Goal: Task Accomplishment & Management: Use online tool/utility

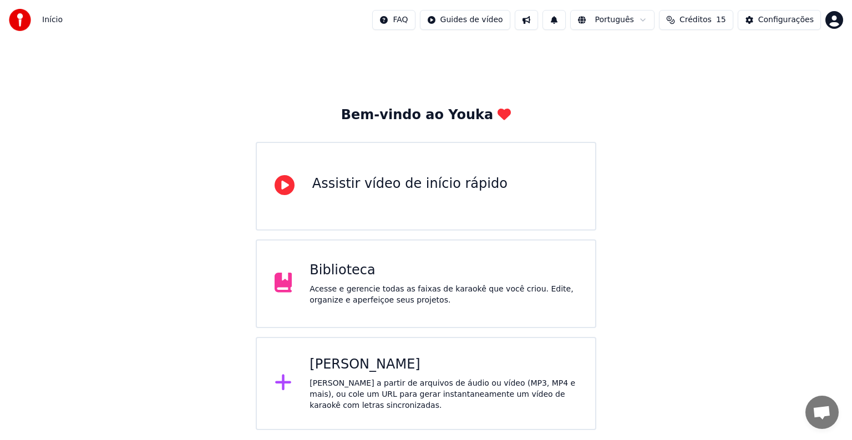
click at [405, 387] on div "[PERSON_NAME] a partir de arquivos de áudio ou vídeo (MP3, MP4 e mais), ou cole…" at bounding box center [443, 394] width 268 height 33
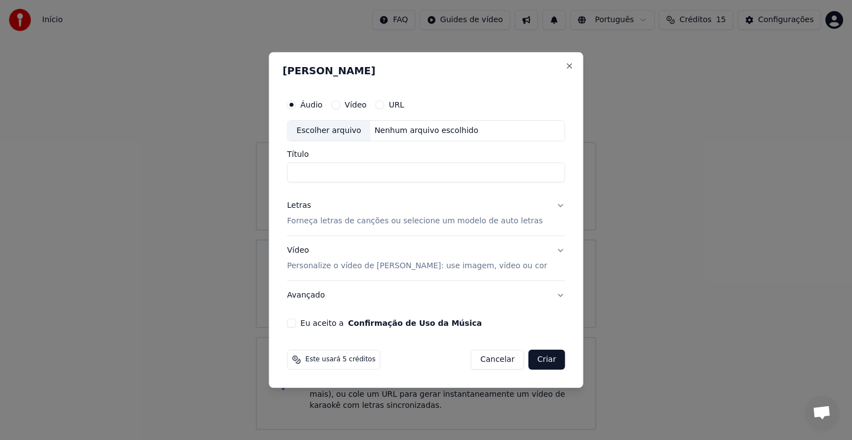
click at [328, 129] on div "Escolher arquivo" at bounding box center [329, 131] width 83 height 20
type input "**********"
click at [330, 225] on p "Forneça letras de canções ou selecione um modelo de auto letras" at bounding box center [415, 221] width 256 height 11
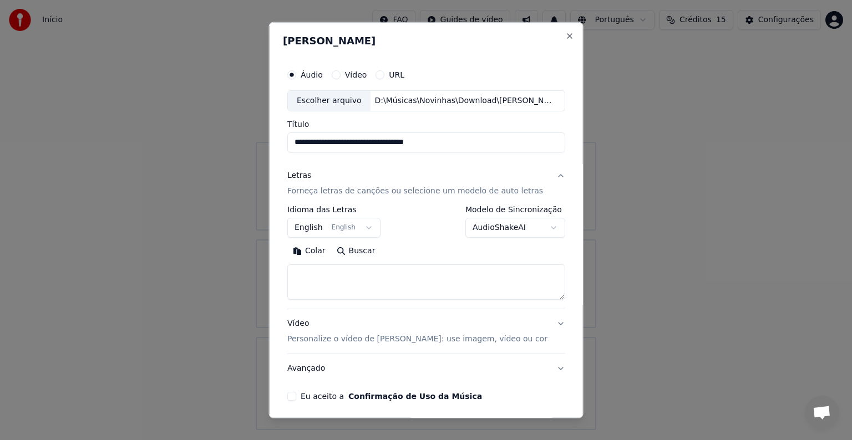
click at [329, 235] on body "**********" at bounding box center [426, 215] width 852 height 430
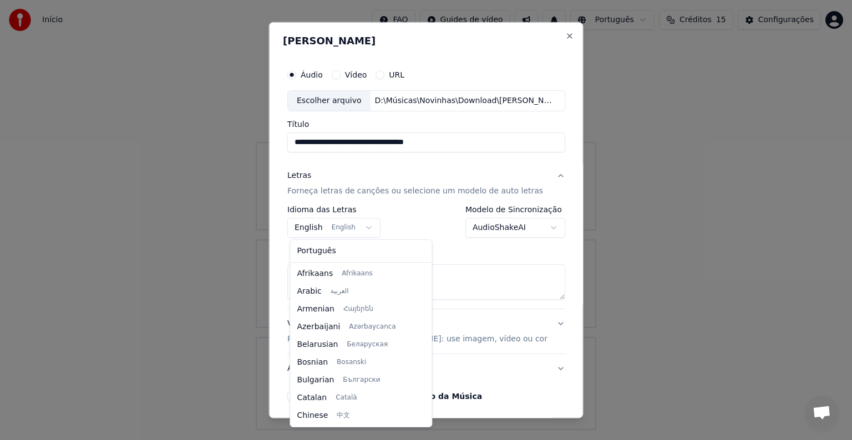
scroll to position [89, 0]
select select "**"
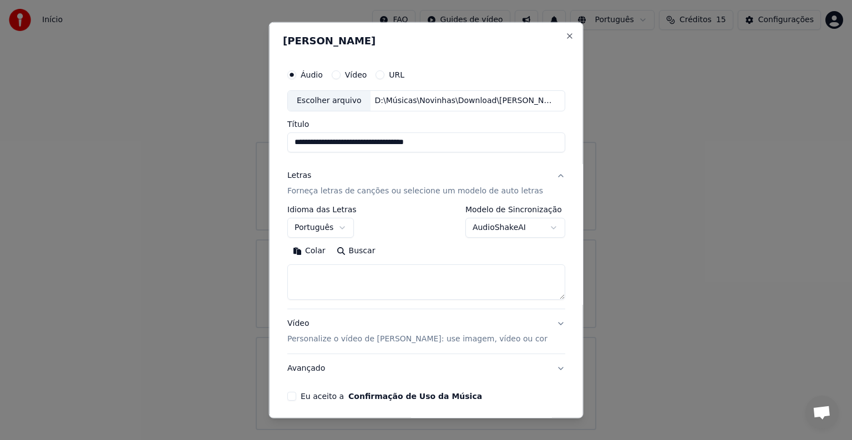
click at [322, 275] on textarea at bounding box center [426, 281] width 278 height 35
paste textarea "**********"
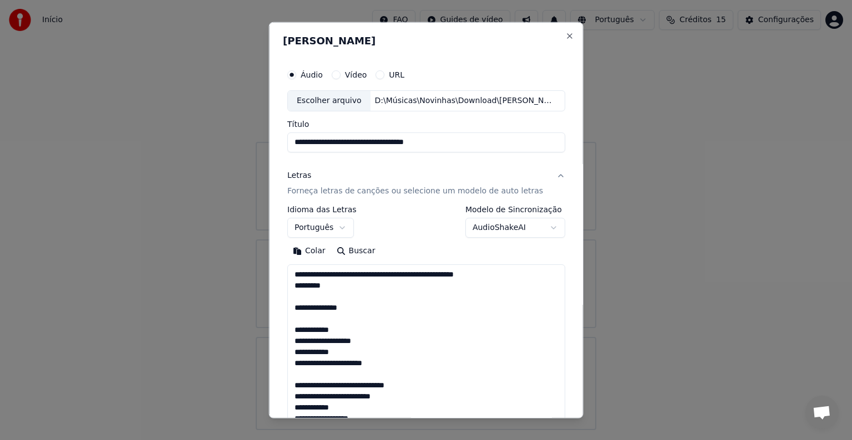
scroll to position [523, 0]
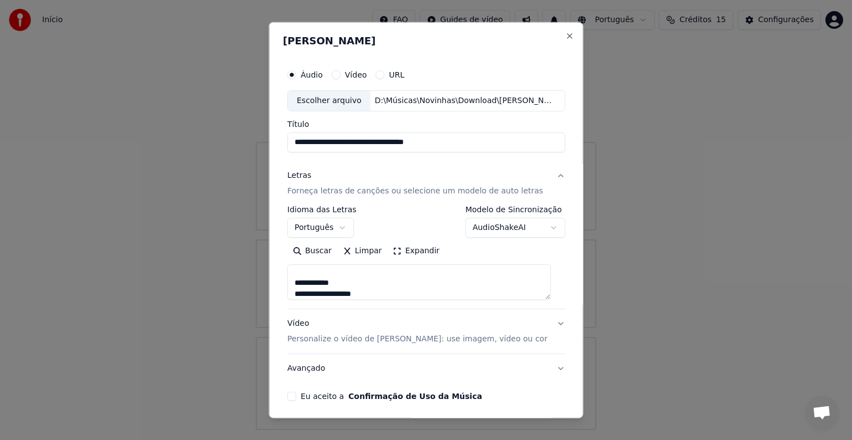
type textarea "**********"
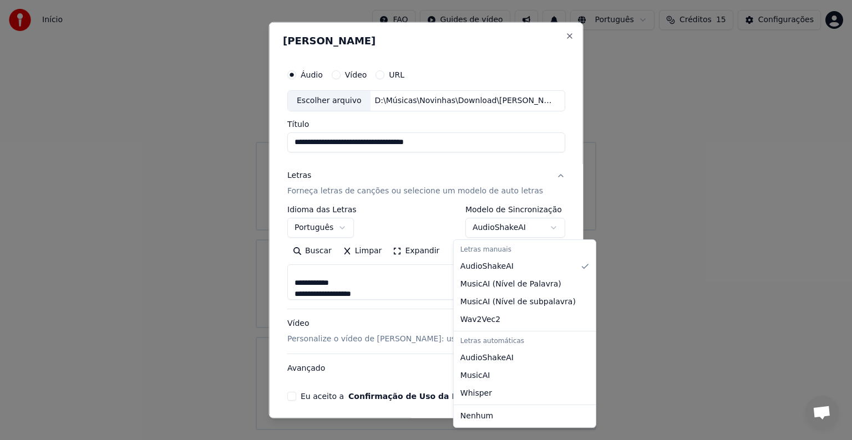
click at [501, 226] on body "**********" at bounding box center [426, 215] width 852 height 430
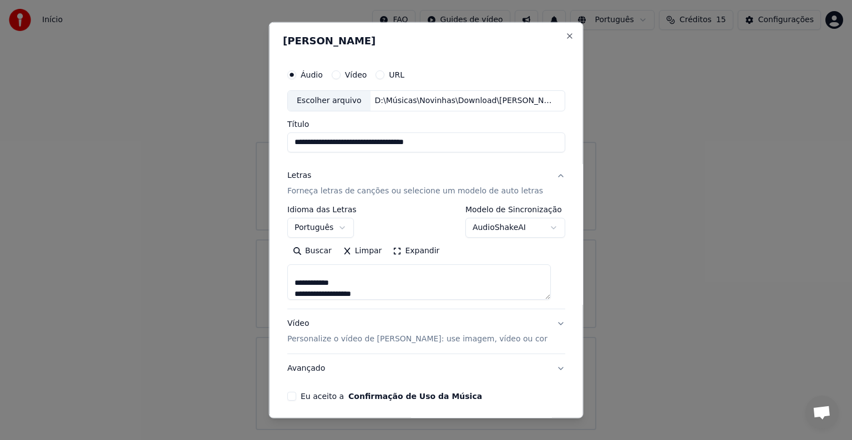
click at [555, 220] on body "**********" at bounding box center [426, 215] width 852 height 430
click at [406, 335] on p "Personalize o vídeo de [PERSON_NAME]: use imagem, vídeo ou cor" at bounding box center [417, 339] width 260 height 11
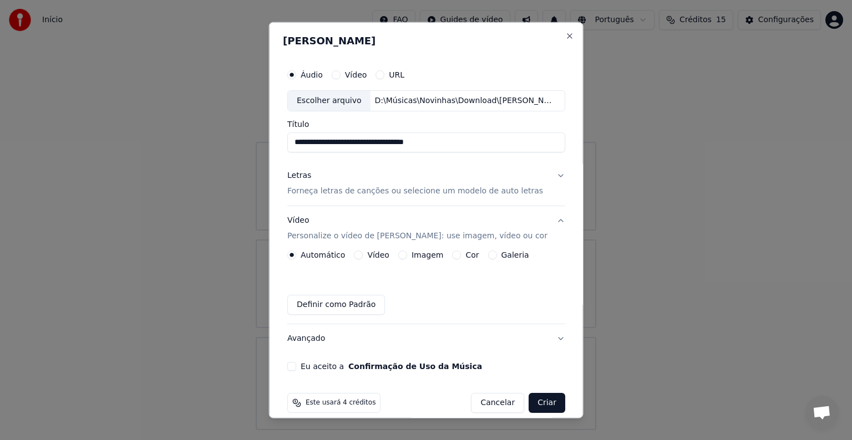
click at [401, 255] on button "Imagem" at bounding box center [402, 255] width 9 height 9
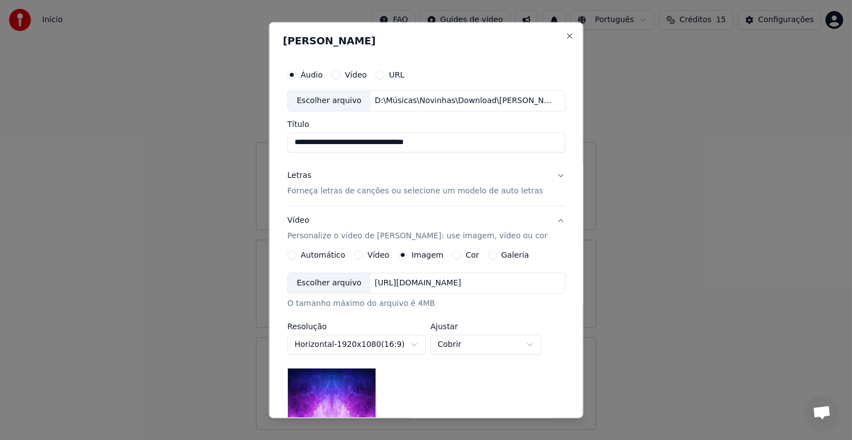
click at [325, 282] on div "Escolher arquivo" at bounding box center [329, 283] width 83 height 20
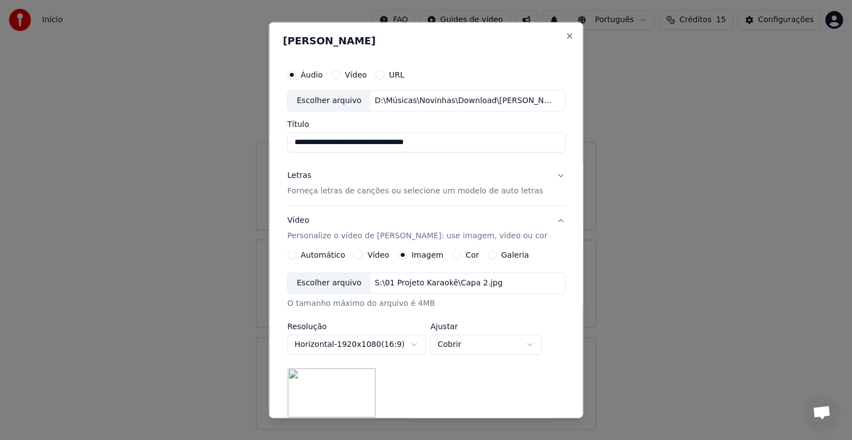
click at [430, 191] on p "Forneça letras de canções ou selecione um modelo de auto letras" at bounding box center [415, 191] width 256 height 11
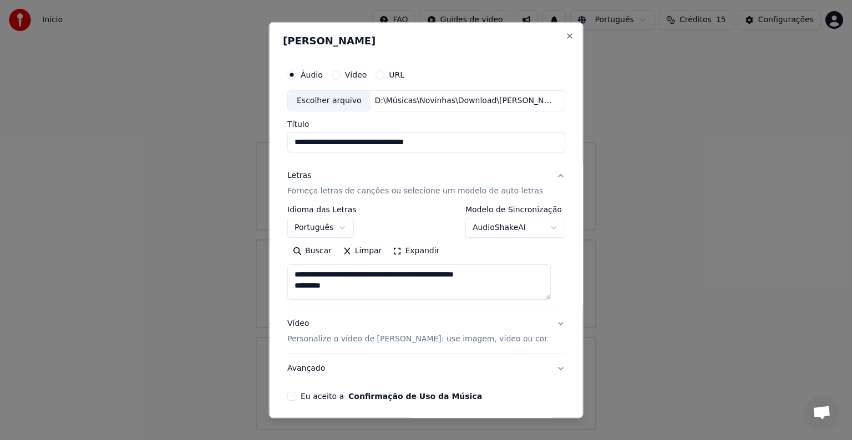
drag, startPoint x: 329, startPoint y: 286, endPoint x: 288, endPoint y: 267, distance: 45.1
click at [288, 267] on div "**********" at bounding box center [426, 232] width 287 height 346
click at [295, 271] on textarea "**********" at bounding box center [418, 281] width 263 height 35
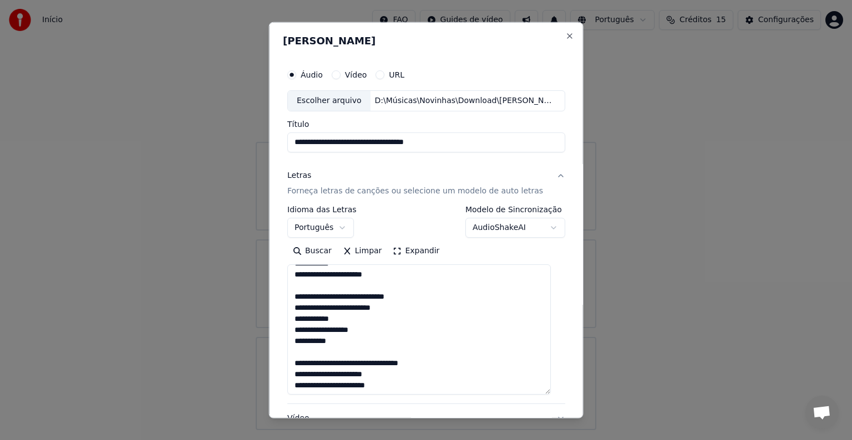
drag, startPoint x: 548, startPoint y: 296, endPoint x: 548, endPoint y: 391, distance: 95.4
click at [548, 391] on textarea "**********" at bounding box center [418, 329] width 263 height 130
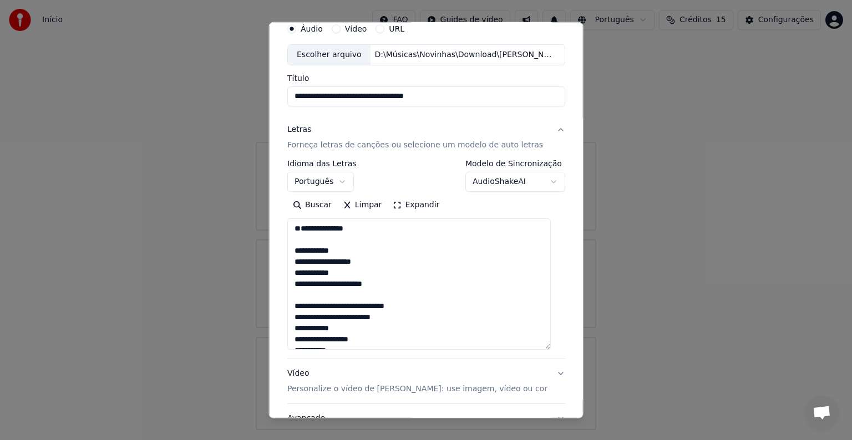
scroll to position [51, 0]
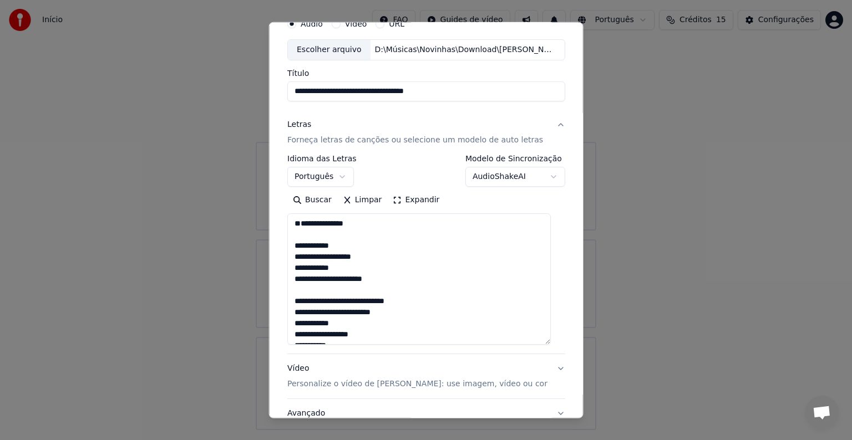
click at [296, 243] on textarea "**********" at bounding box center [418, 278] width 263 height 131
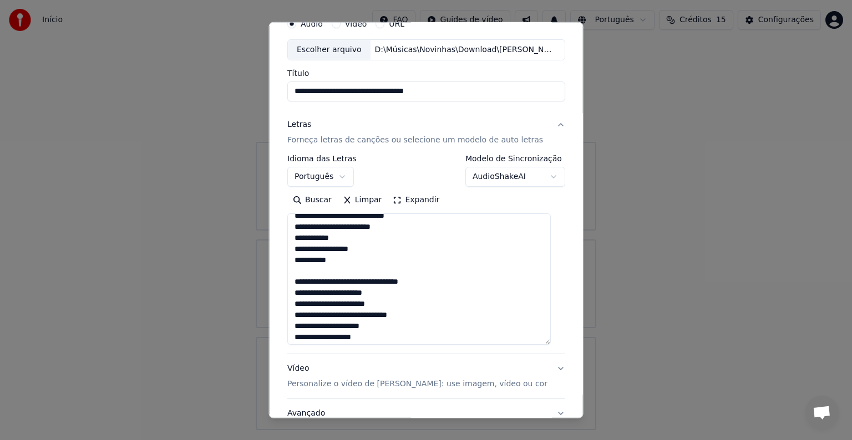
scroll to position [287, 0]
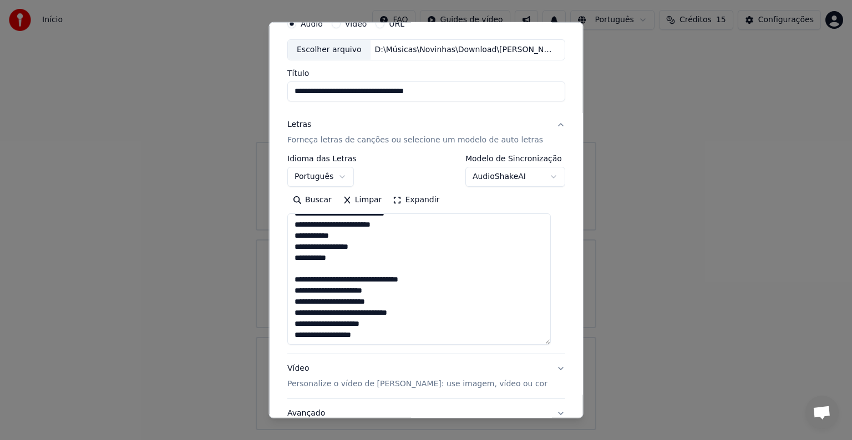
click at [342, 258] on textarea "**********" at bounding box center [418, 278] width 263 height 131
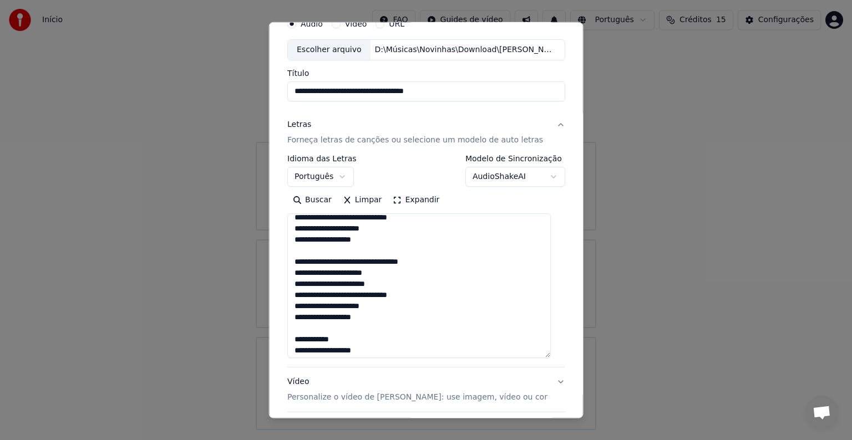
scroll to position [381, 0]
drag, startPoint x: 549, startPoint y: 342, endPoint x: 551, endPoint y: 359, distance: 17.3
click at [551, 359] on textarea "**********" at bounding box center [418, 287] width 263 height 149
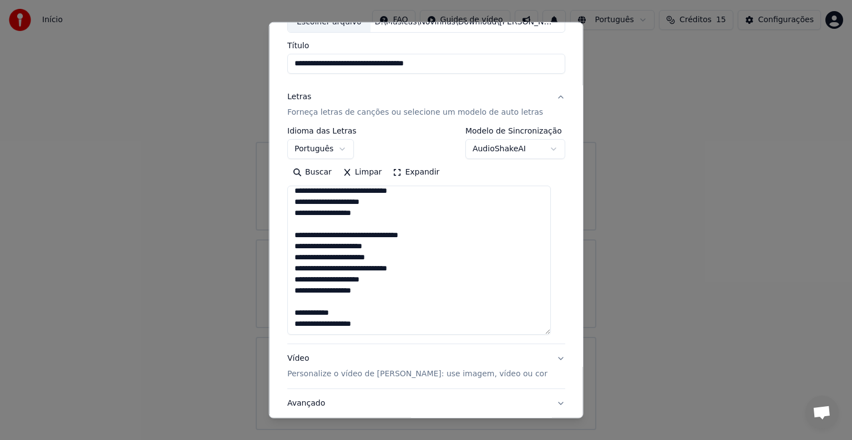
scroll to position [82, 0]
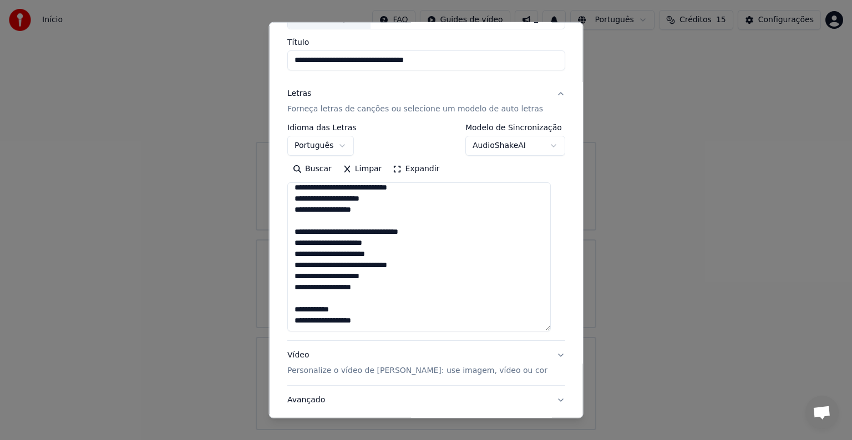
click at [385, 322] on textarea "**********" at bounding box center [418, 256] width 263 height 149
type textarea "**********"
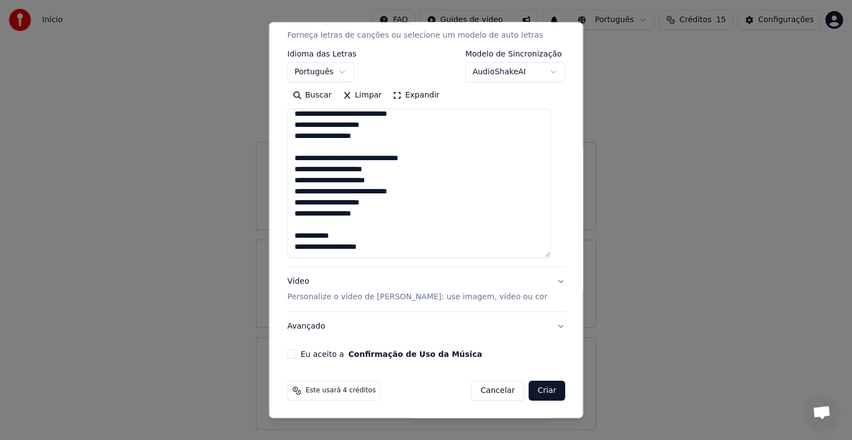
click at [305, 330] on button "Avançado" at bounding box center [426, 326] width 278 height 29
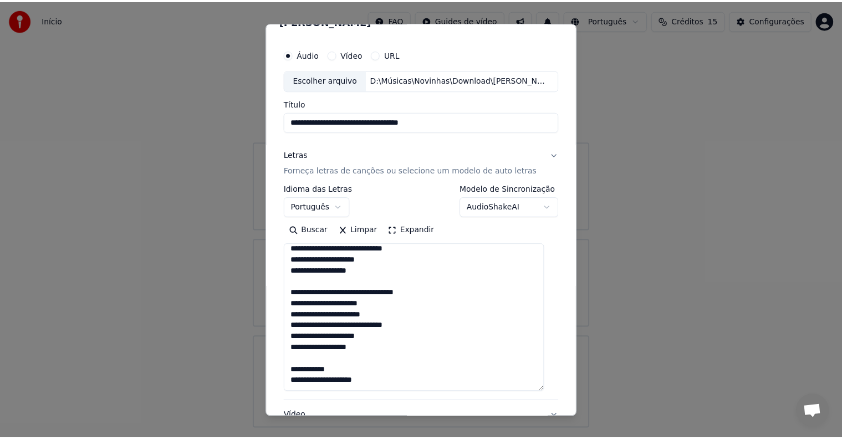
scroll to position [0, 0]
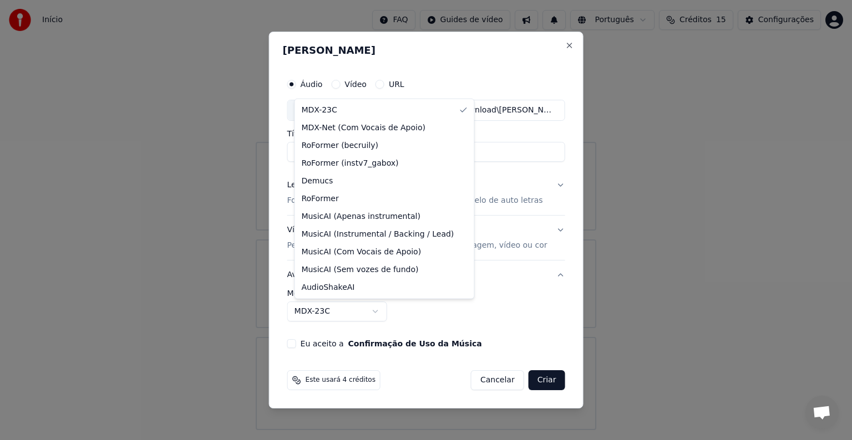
click at [352, 312] on body "**********" at bounding box center [426, 215] width 852 height 430
select select "**********"
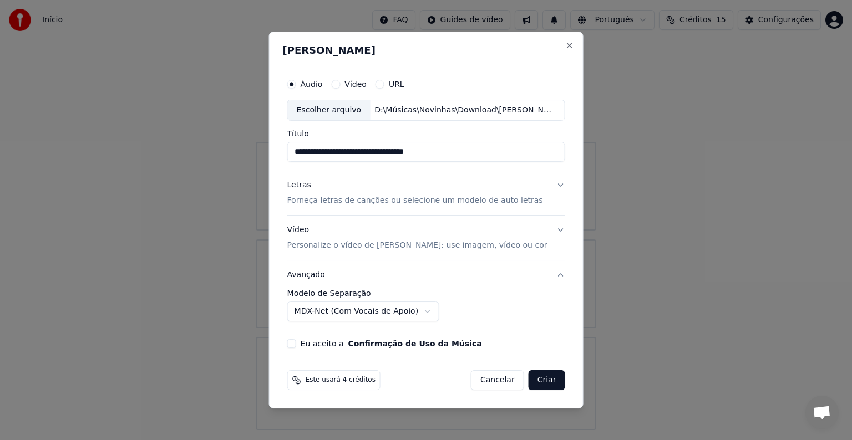
click at [296, 343] on button "Eu aceito a Confirmação de Uso da Música" at bounding box center [291, 343] width 9 height 9
click at [381, 247] on p "Personalize o vídeo de [PERSON_NAME]: use imagem, vídeo ou cor" at bounding box center [417, 245] width 260 height 11
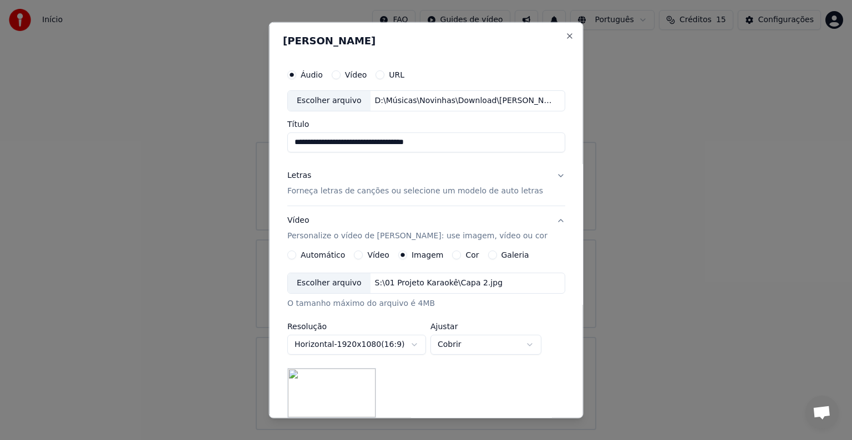
click at [381, 246] on button "Vídeo Personalize o vídeo de karaokê: use imagem, vídeo ou cor" at bounding box center [426, 228] width 278 height 44
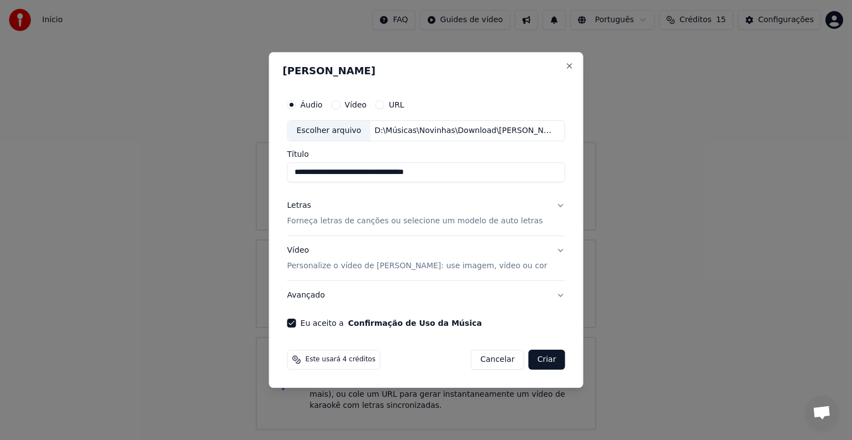
click at [553, 299] on button "Avançado" at bounding box center [426, 295] width 278 height 29
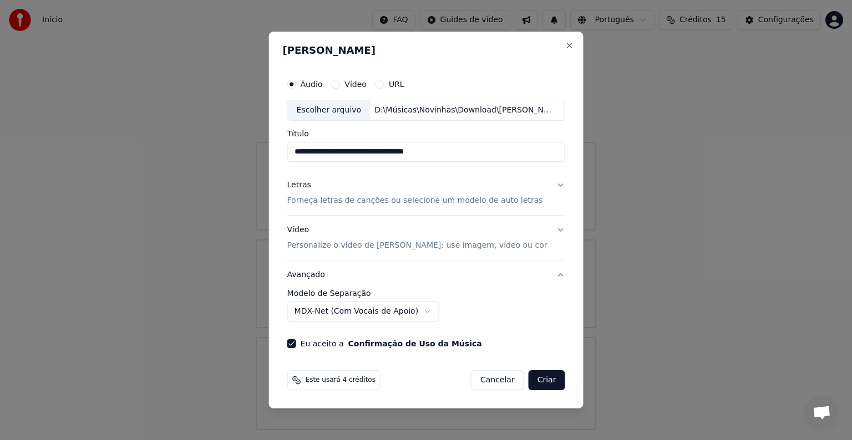
click at [553, 299] on div "**********" at bounding box center [426, 305] width 278 height 32
click at [546, 379] on button "Criar" at bounding box center [546, 380] width 37 height 20
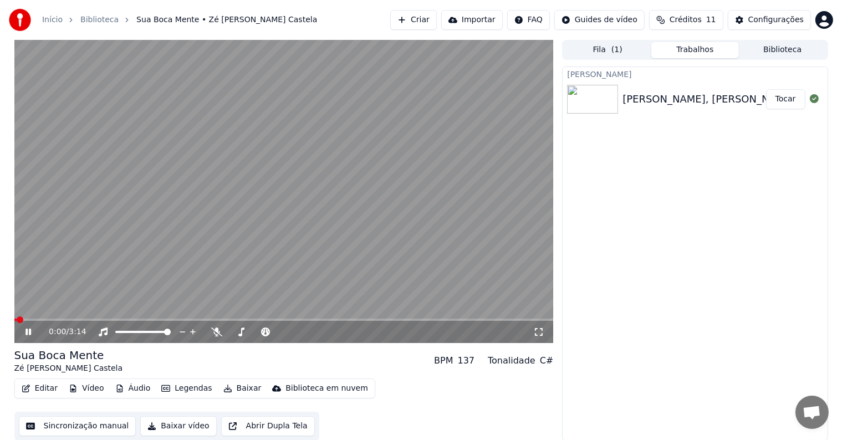
click at [31, 333] on icon at bounding box center [36, 332] width 26 height 9
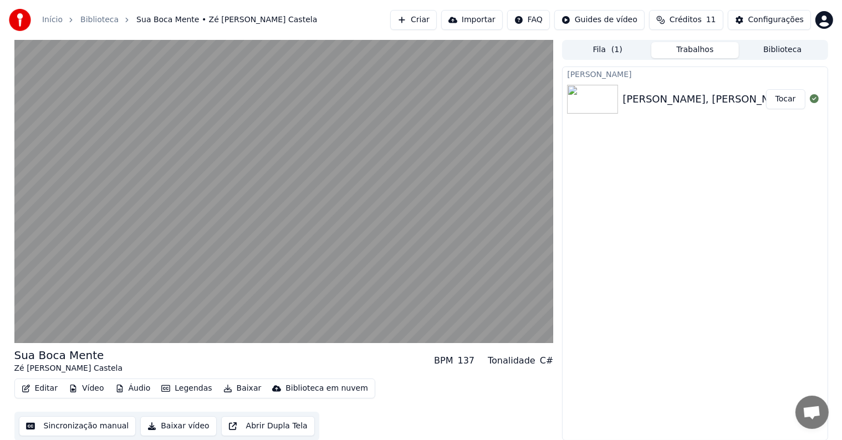
click at [130, 389] on button "Áudio" at bounding box center [133, 389] width 44 height 16
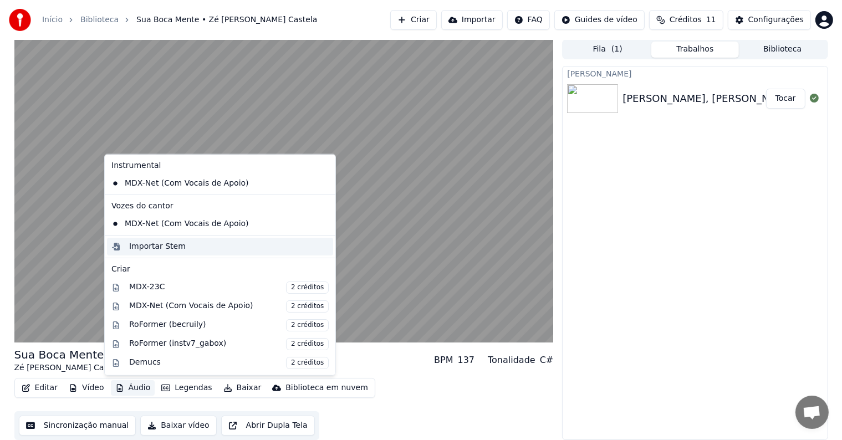
click at [162, 246] on div "Importar Stem" at bounding box center [157, 246] width 57 height 11
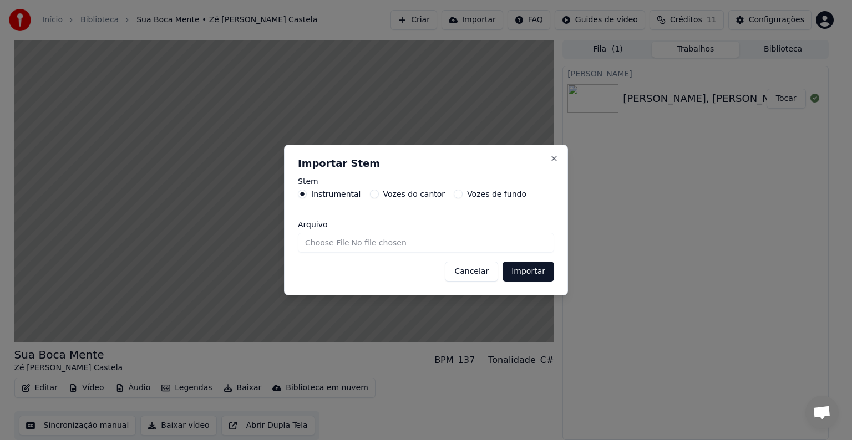
click at [454, 193] on div "Vozes de fundo" at bounding box center [490, 194] width 73 height 9
click at [454, 195] on button "Vozes de fundo" at bounding box center [458, 194] width 9 height 9
click at [456, 195] on icon "button" at bounding box center [458, 194] width 4 height 4
click at [477, 275] on button "Cancelar" at bounding box center [471, 272] width 53 height 20
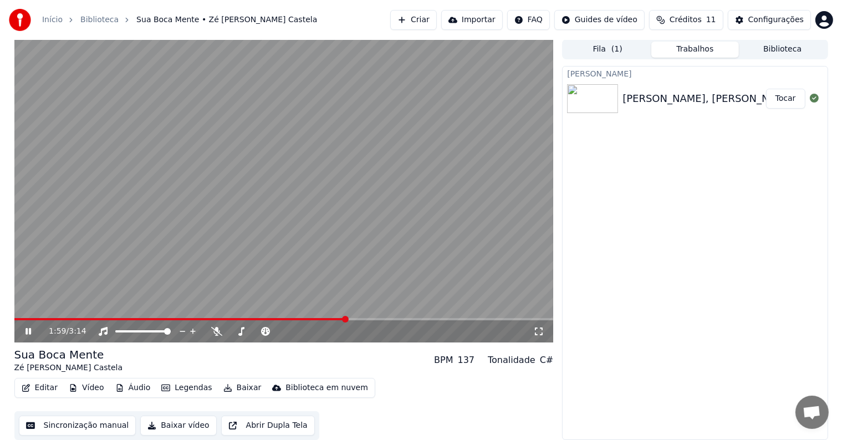
click at [29, 330] on icon at bounding box center [29, 331] width 6 height 7
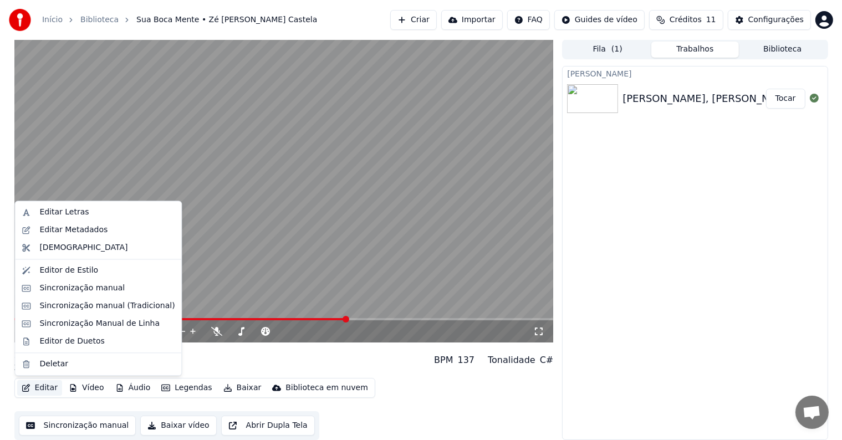
click at [41, 386] on button "Editar" at bounding box center [39, 388] width 45 height 16
click at [100, 344] on div "Editor de Duetos" at bounding box center [106, 341] width 135 height 11
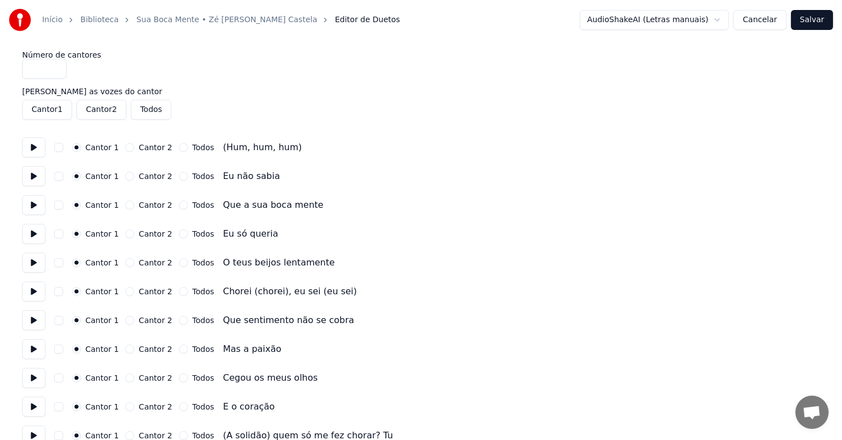
click at [27, 147] on button at bounding box center [33, 147] width 23 height 20
click at [34, 177] on button at bounding box center [33, 176] width 23 height 20
click at [37, 206] on button at bounding box center [33, 205] width 23 height 20
click at [35, 233] on button at bounding box center [33, 234] width 23 height 20
click at [37, 266] on button at bounding box center [33, 263] width 23 height 20
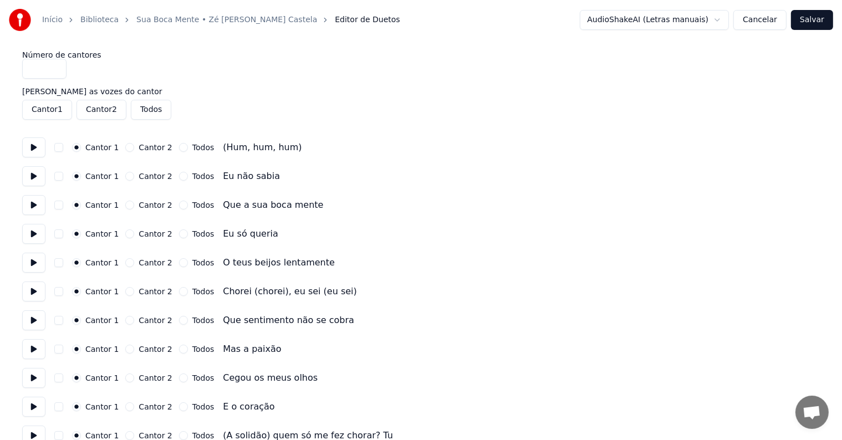
click at [32, 291] on button at bounding box center [33, 292] width 23 height 20
click at [126, 292] on button "Cantor 2" at bounding box center [129, 291] width 9 height 9
click at [31, 319] on button at bounding box center [33, 320] width 23 height 20
click at [128, 320] on button "Cantor 2" at bounding box center [129, 320] width 9 height 9
click at [34, 353] on button at bounding box center [33, 349] width 23 height 20
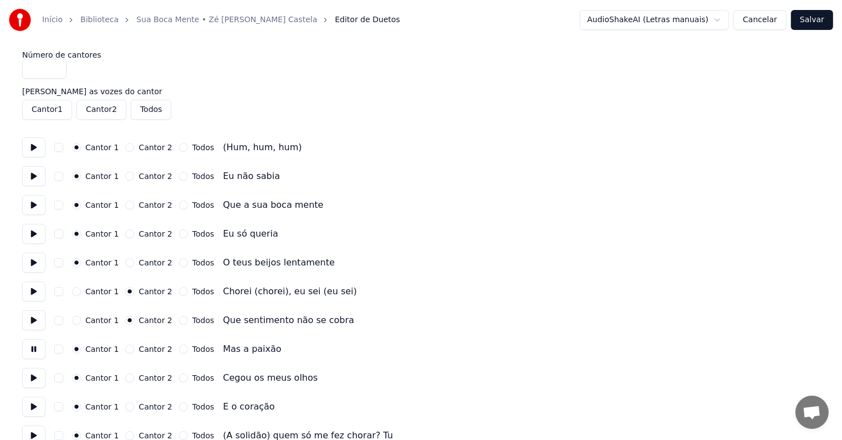
click at [126, 349] on button "Cantor 2" at bounding box center [129, 349] width 9 height 9
click at [36, 376] on button at bounding box center [33, 378] width 23 height 20
click at [120, 377] on div "Cantor 1 Cantor 2 Todos" at bounding box center [143, 378] width 142 height 9
click at [125, 378] on button "Cantor 2" at bounding box center [129, 378] width 9 height 9
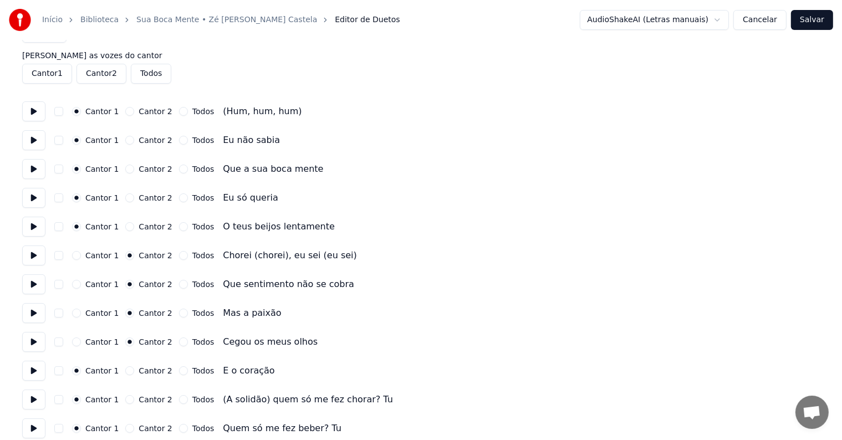
scroll to position [55, 0]
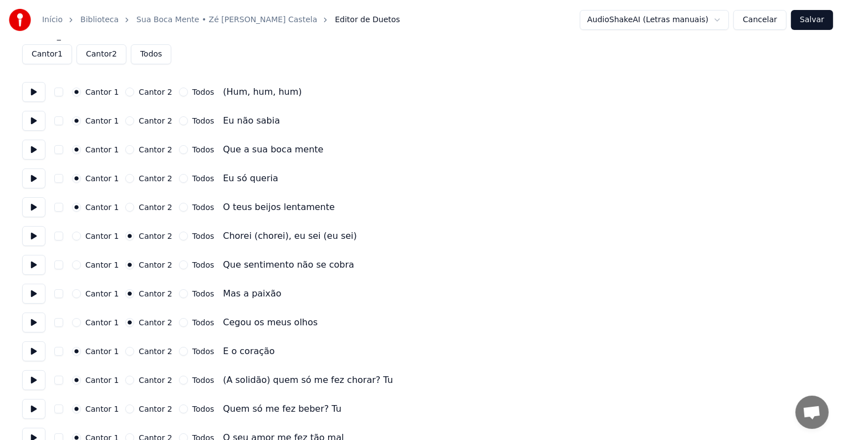
click at [27, 354] on button at bounding box center [33, 352] width 23 height 20
click at [125, 350] on button "Cantor 2" at bounding box center [129, 351] width 9 height 9
click at [33, 379] on button at bounding box center [33, 380] width 23 height 20
click at [181, 381] on div "Todos" at bounding box center [196, 380] width 35 height 9
click at [179, 379] on button "Todos" at bounding box center [183, 380] width 9 height 9
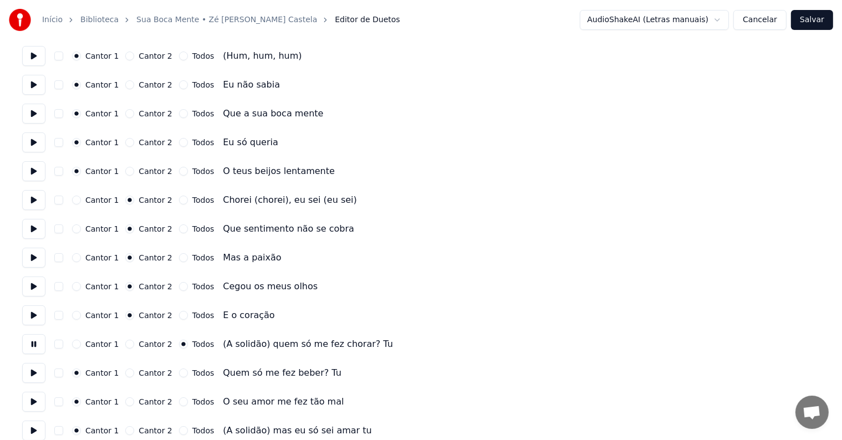
scroll to position [111, 0]
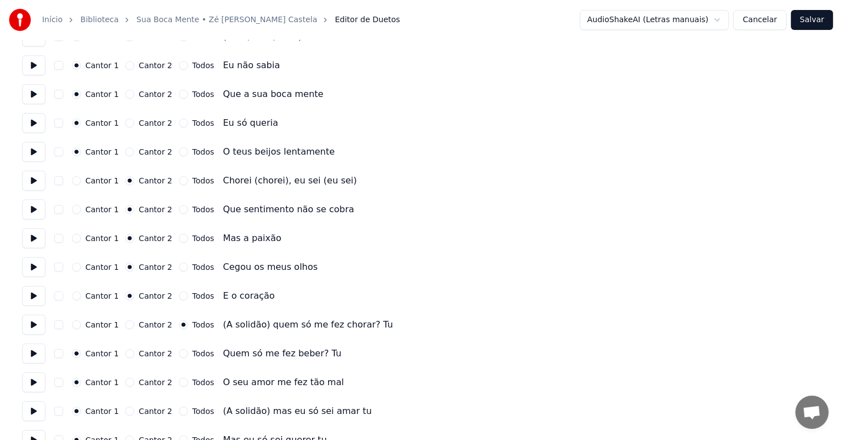
click at [28, 352] on button at bounding box center [33, 354] width 23 height 20
click at [179, 353] on button "Todos" at bounding box center [183, 353] width 9 height 9
click at [33, 382] on button at bounding box center [33, 383] width 23 height 20
click at [179, 381] on button "Todos" at bounding box center [183, 382] width 9 height 9
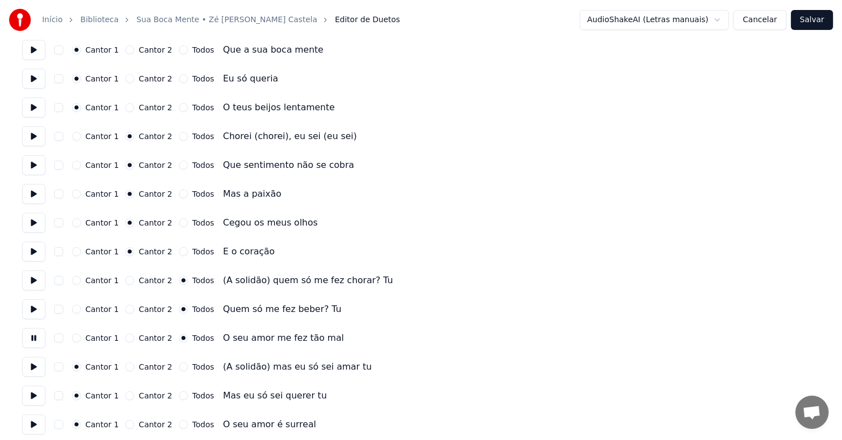
scroll to position [222, 0]
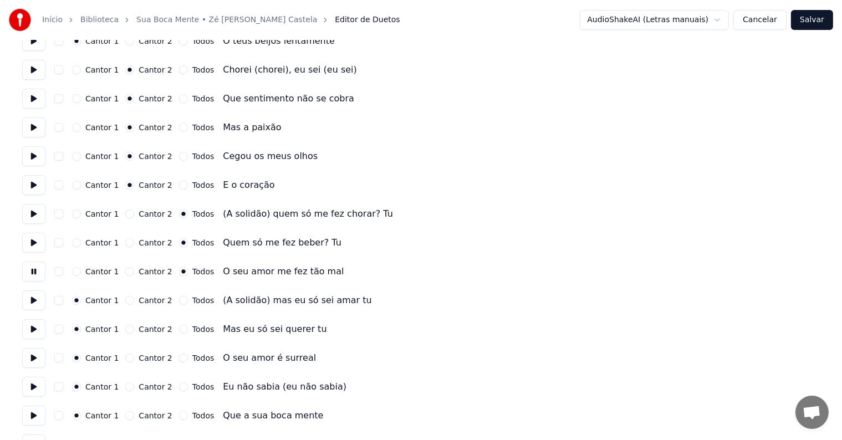
click at [28, 302] on button at bounding box center [33, 301] width 23 height 20
click at [179, 299] on button "Todos" at bounding box center [183, 300] width 9 height 9
click at [32, 333] on button at bounding box center [33, 329] width 23 height 20
click at [179, 332] on button "Todos" at bounding box center [183, 329] width 9 height 9
click at [38, 357] on button at bounding box center [33, 358] width 23 height 20
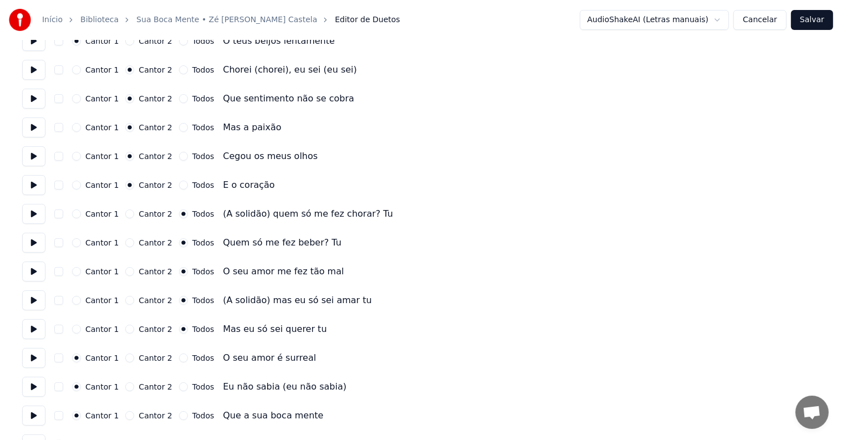
click at [179, 360] on button "Todos" at bounding box center [183, 358] width 9 height 9
click at [21, 390] on div "Início [GEOGRAPHIC_DATA] • Zé [PERSON_NAME] Castela Editor de Duetos AudioShake…" at bounding box center [421, 404] width 842 height 1253
click at [32, 386] on button at bounding box center [33, 387] width 23 height 20
click at [126, 386] on button "Cantor 2" at bounding box center [129, 387] width 9 height 9
click at [39, 415] on button at bounding box center [33, 416] width 23 height 20
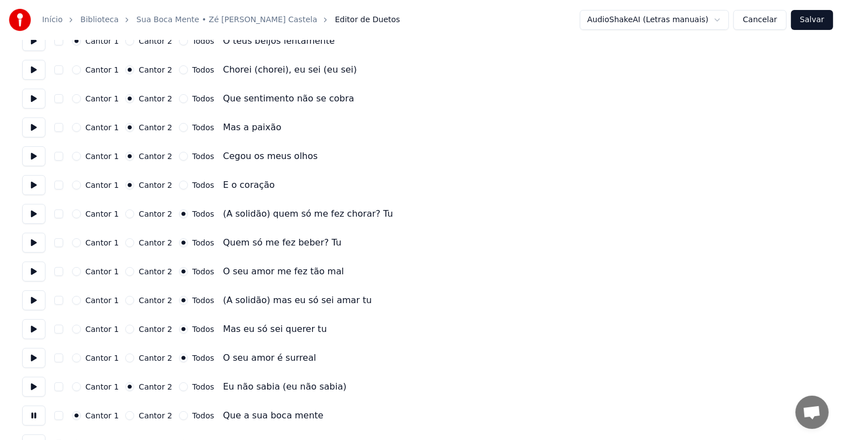
click at [126, 415] on button "Cantor 2" at bounding box center [129, 415] width 9 height 9
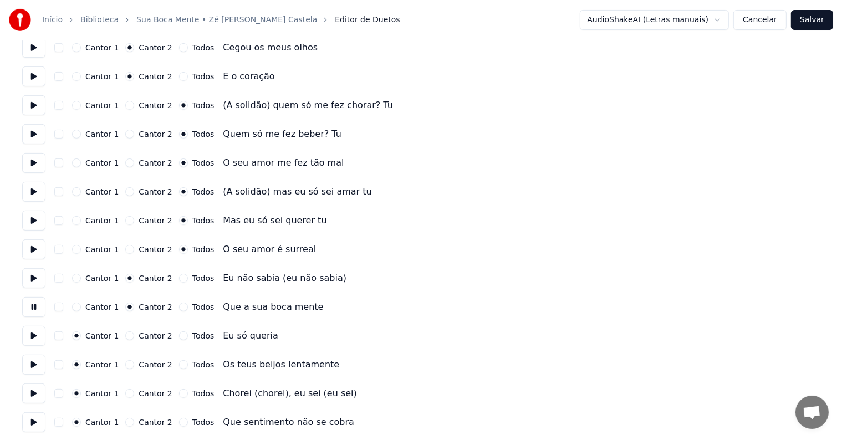
scroll to position [333, 0]
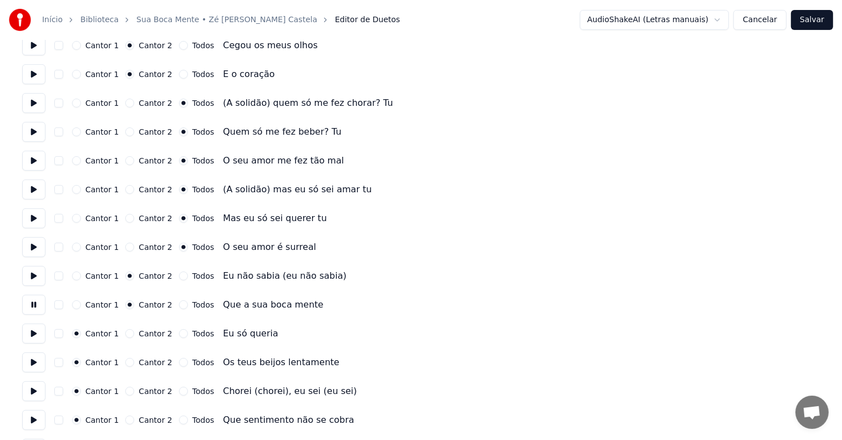
click at [32, 337] on button at bounding box center [33, 334] width 23 height 20
click at [127, 335] on button "Cantor 2" at bounding box center [129, 333] width 9 height 9
click at [38, 364] on button at bounding box center [33, 363] width 23 height 20
click at [126, 362] on button "Cantor 2" at bounding box center [129, 362] width 9 height 9
click at [32, 395] on button at bounding box center [33, 391] width 23 height 20
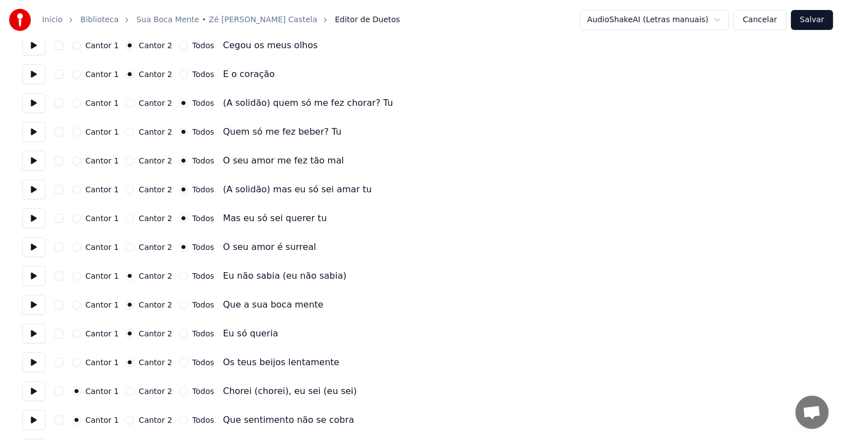
click at [31, 392] on button at bounding box center [33, 391] width 23 height 20
click at [35, 417] on button at bounding box center [33, 420] width 23 height 20
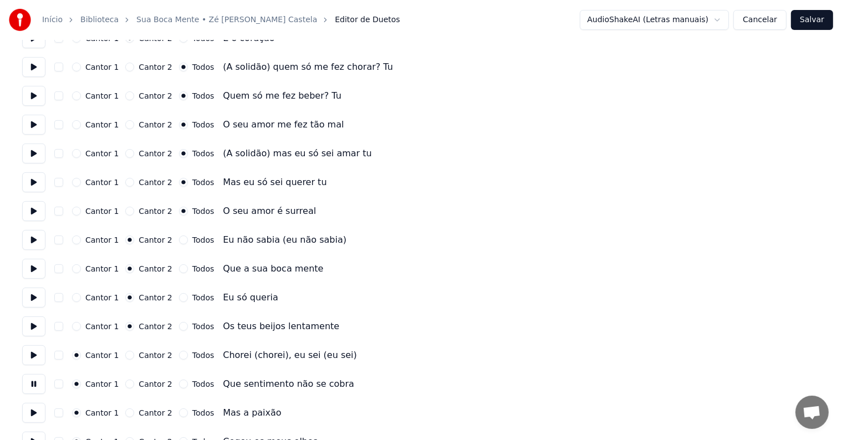
scroll to position [388, 0]
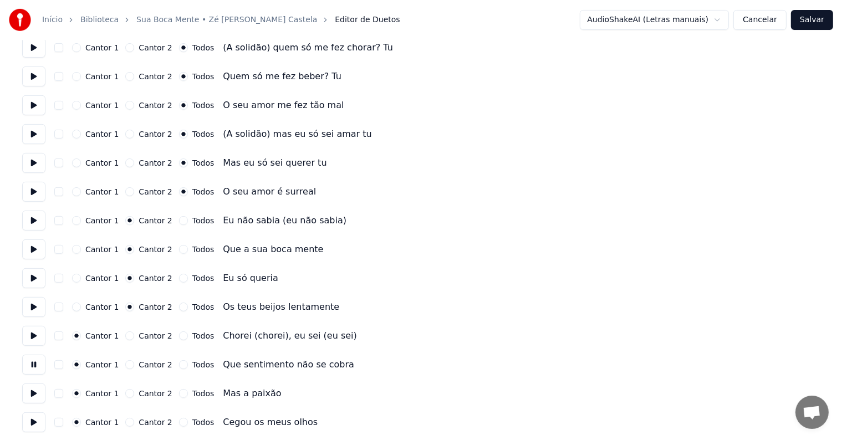
click at [35, 397] on button at bounding box center [33, 394] width 23 height 20
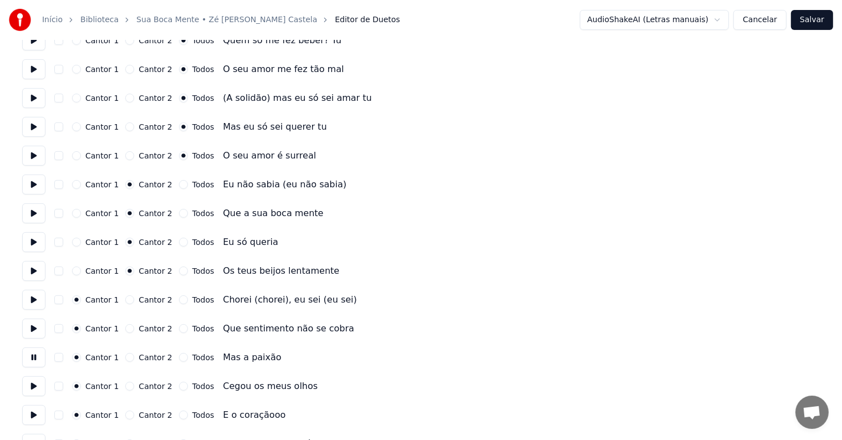
scroll to position [444, 0]
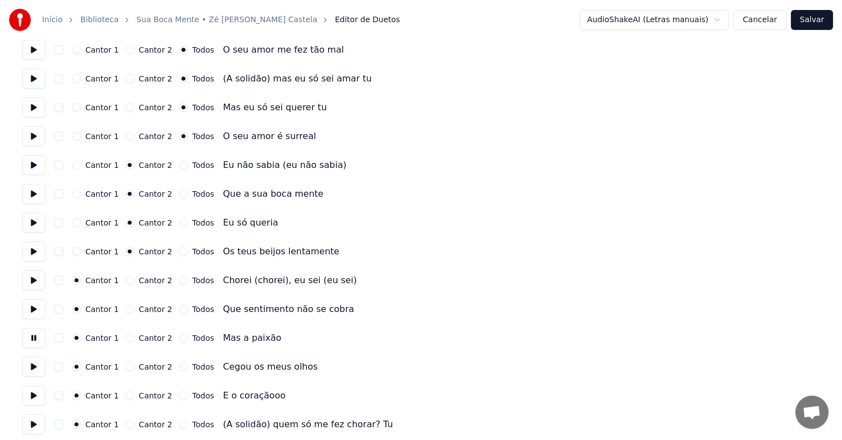
click at [33, 369] on button at bounding box center [33, 367] width 23 height 20
click at [32, 396] on button at bounding box center [33, 396] width 23 height 20
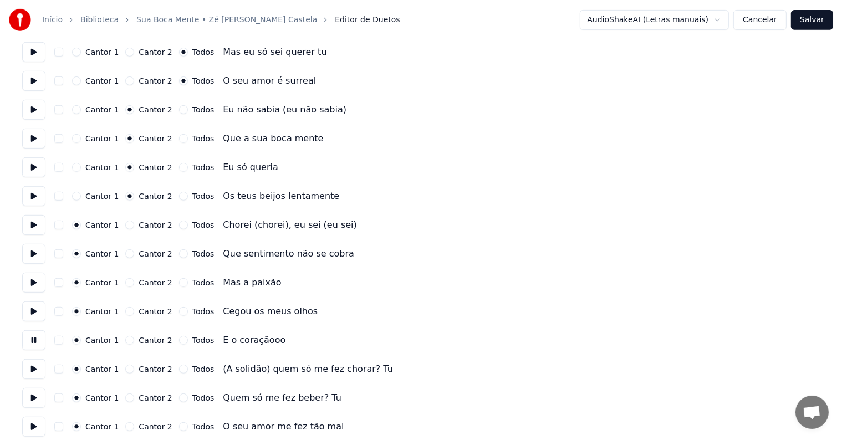
click at [34, 368] on button at bounding box center [33, 369] width 23 height 20
click at [179, 370] on button "Todos" at bounding box center [183, 369] width 9 height 9
click at [33, 396] on button at bounding box center [33, 398] width 23 height 20
click at [179, 399] on button "Todos" at bounding box center [183, 398] width 9 height 9
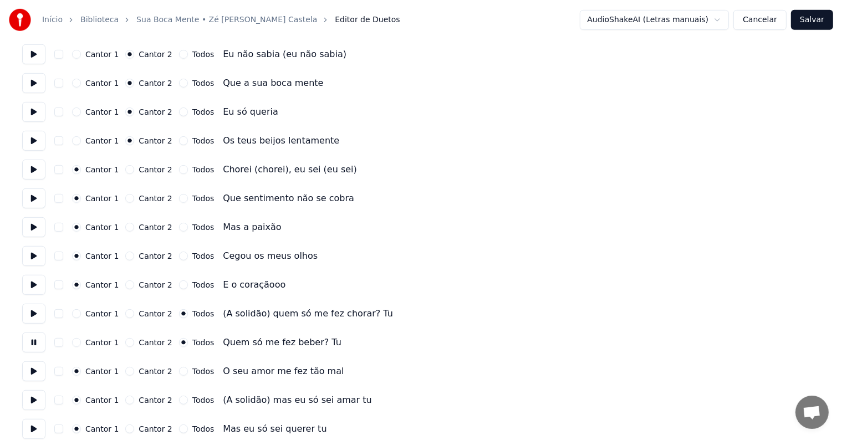
click at [20, 374] on div "Início [GEOGRAPHIC_DATA] • Zé [PERSON_NAME] Castela Editor de Duetos AudioShake…" at bounding box center [421, 72] width 842 height 1253
click at [33, 375] on button at bounding box center [33, 371] width 23 height 20
click at [179, 373] on button "Todos" at bounding box center [183, 371] width 9 height 9
click at [37, 400] on button at bounding box center [33, 400] width 23 height 20
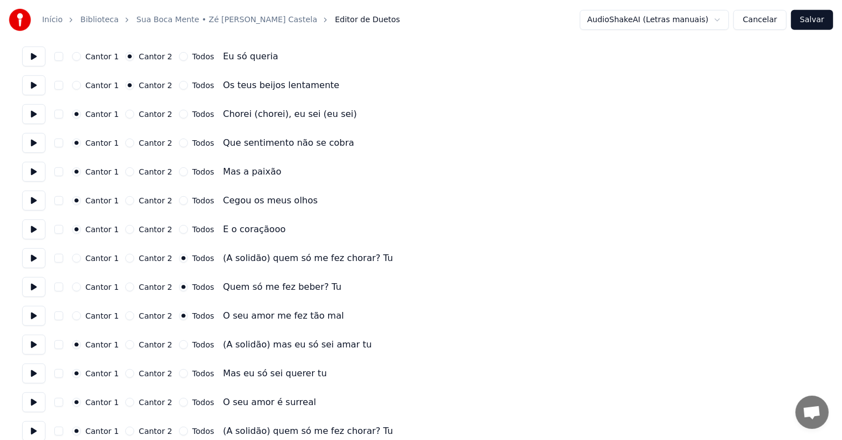
click at [39, 379] on button at bounding box center [33, 374] width 23 height 20
click at [32, 406] on button at bounding box center [33, 403] width 23 height 20
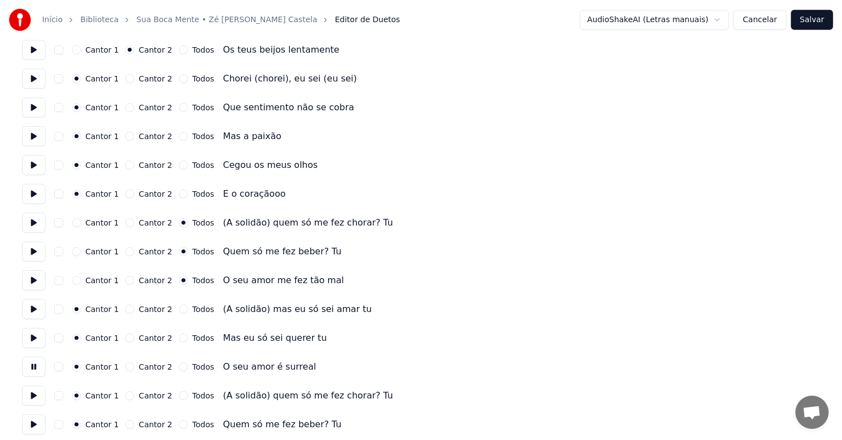
scroll to position [665, 0]
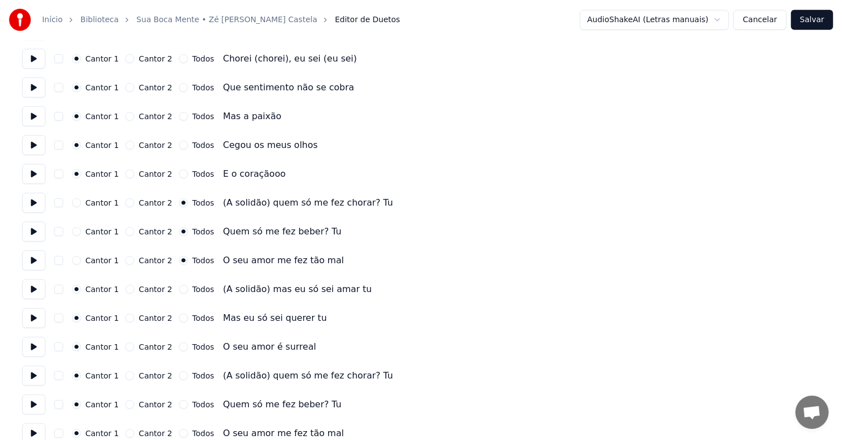
click at [179, 292] on button "Todos" at bounding box center [183, 289] width 9 height 9
click at [179, 319] on button "Todos" at bounding box center [183, 318] width 9 height 9
drag, startPoint x: 177, startPoint y: 342, endPoint x: 177, endPoint y: 355, distance: 13.3
click at [177, 348] on div "Cantor 1 Cantor 2 Todos O seu amor é surreal" at bounding box center [421, 347] width 798 height 20
click at [179, 348] on button "Todos" at bounding box center [183, 347] width 9 height 9
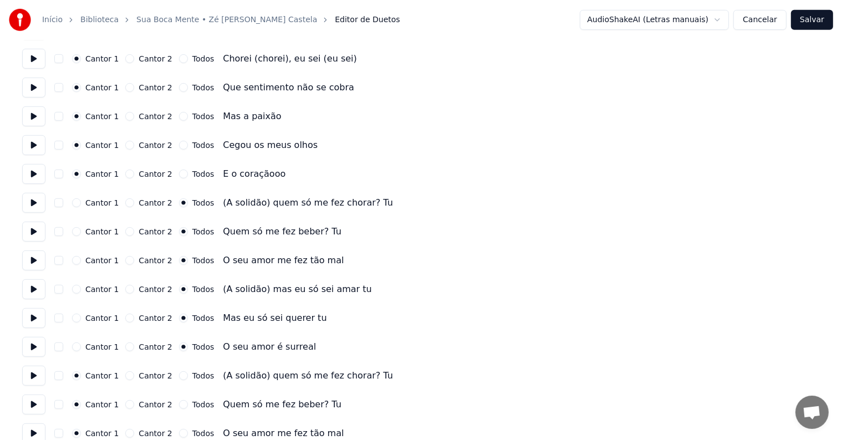
drag, startPoint x: 175, startPoint y: 371, endPoint x: 177, endPoint y: 379, distance: 7.4
click at [179, 373] on button "Todos" at bounding box center [183, 375] width 9 height 9
click at [179, 408] on button "Todos" at bounding box center [183, 404] width 9 height 9
click at [29, 432] on button at bounding box center [33, 434] width 23 height 20
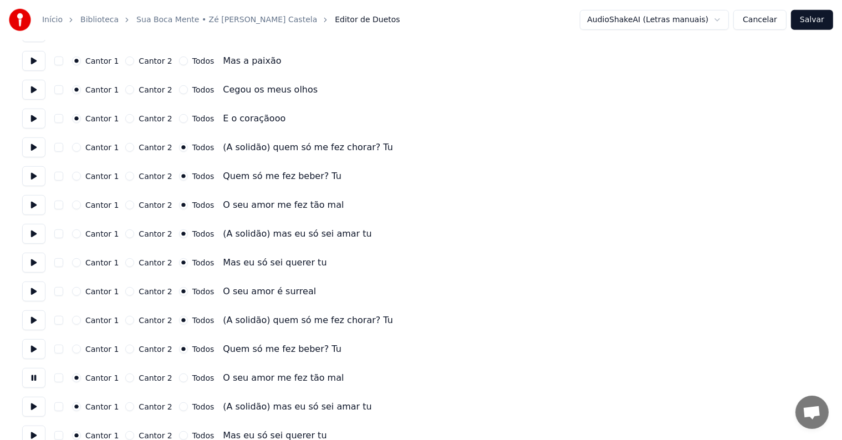
click at [179, 377] on button "Todos" at bounding box center [183, 378] width 9 height 9
click at [39, 404] on button at bounding box center [33, 407] width 23 height 20
click at [179, 407] on button "Todos" at bounding box center [183, 407] width 9 height 9
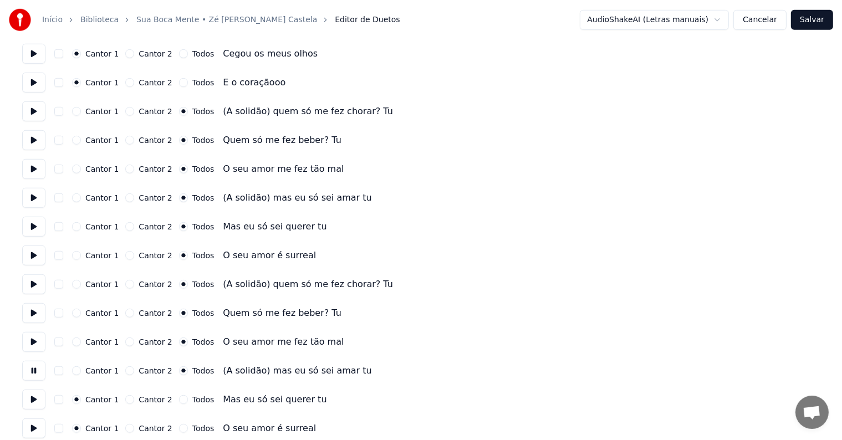
scroll to position [776, 0]
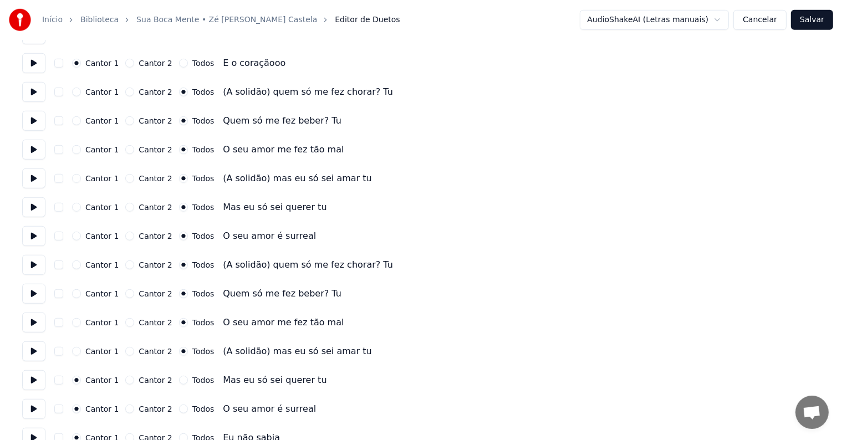
click at [26, 378] on button at bounding box center [33, 380] width 23 height 20
click at [179, 382] on button "Todos" at bounding box center [183, 380] width 9 height 9
click at [30, 408] on button at bounding box center [33, 409] width 23 height 20
click at [129, 350] on div "Cantor 2" at bounding box center [148, 351] width 47 height 9
click at [127, 350] on button "Cantor 2" at bounding box center [129, 351] width 9 height 9
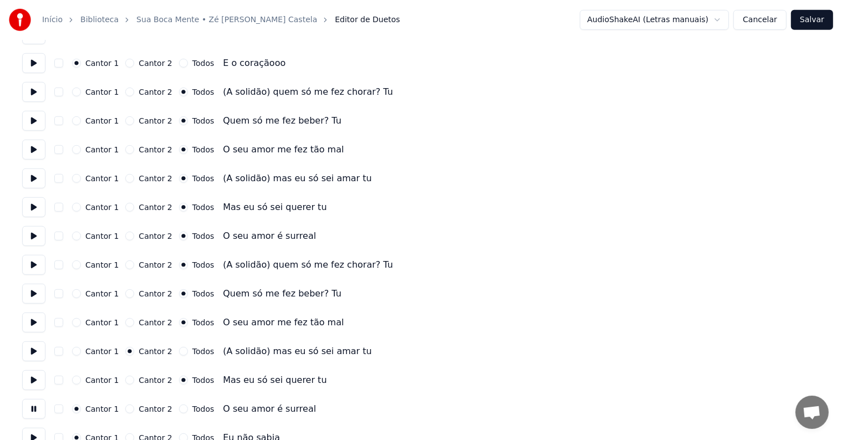
click at [133, 388] on div "Cantor 1 Cantor 2 Todos Mas eu só sei querer tu" at bounding box center [421, 380] width 798 height 20
click at [129, 379] on div "Cantor 2" at bounding box center [148, 380] width 47 height 9
click at [126, 380] on button "Cantor 2" at bounding box center [129, 380] width 9 height 9
click at [125, 410] on button "Cantor 2" at bounding box center [129, 409] width 9 height 9
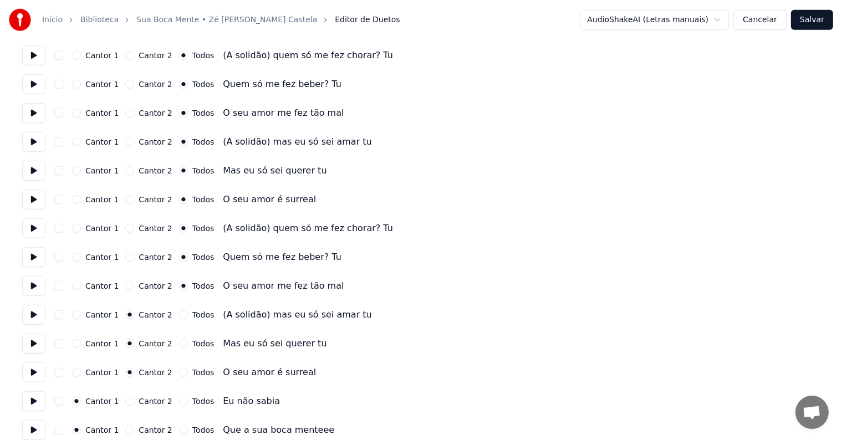
scroll to position [824, 0]
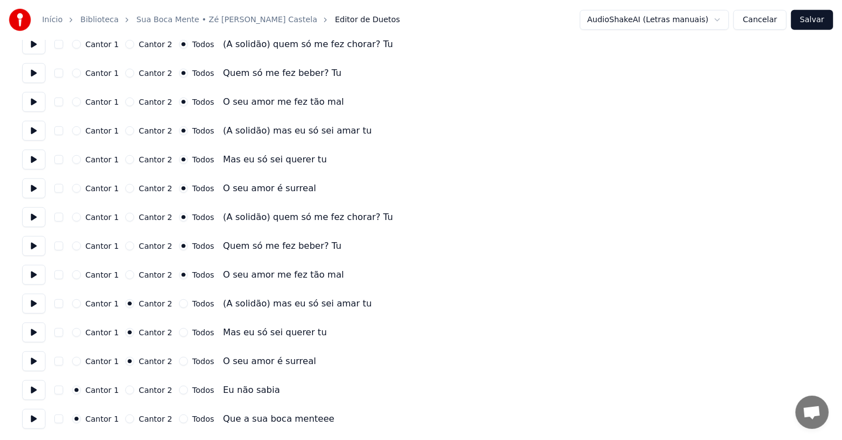
click at [38, 393] on button at bounding box center [33, 390] width 23 height 20
click at [32, 419] on button at bounding box center [33, 419] width 23 height 20
click at [179, 420] on button "Todos" at bounding box center [183, 419] width 9 height 9
click at [803, 35] on div "Início [GEOGRAPHIC_DATA] • Zé [PERSON_NAME] Castela Editor de Duetos AudioShake…" at bounding box center [421, 20] width 842 height 40
click at [806, 25] on button "Salvar" at bounding box center [812, 20] width 42 height 20
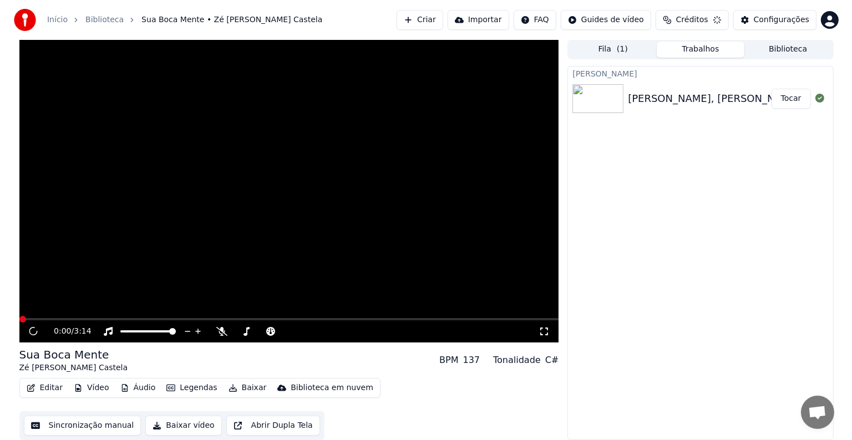
scroll to position [1, 0]
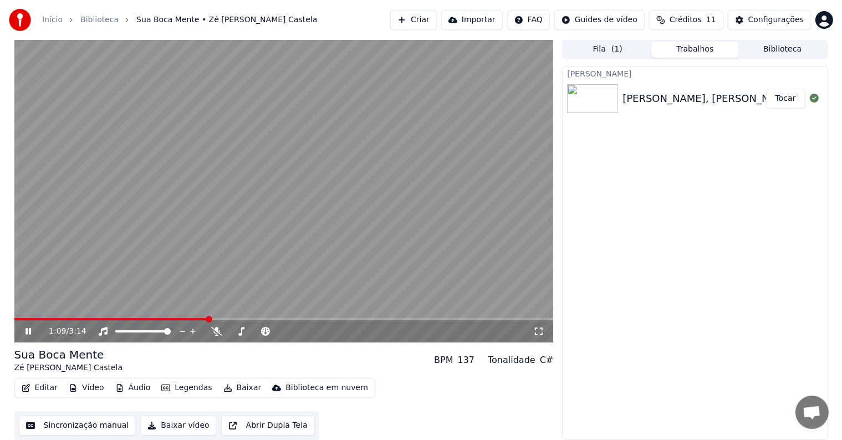
click at [26, 333] on icon at bounding box center [29, 331] width 6 height 7
click at [31, 385] on button "Editar" at bounding box center [39, 388] width 45 height 16
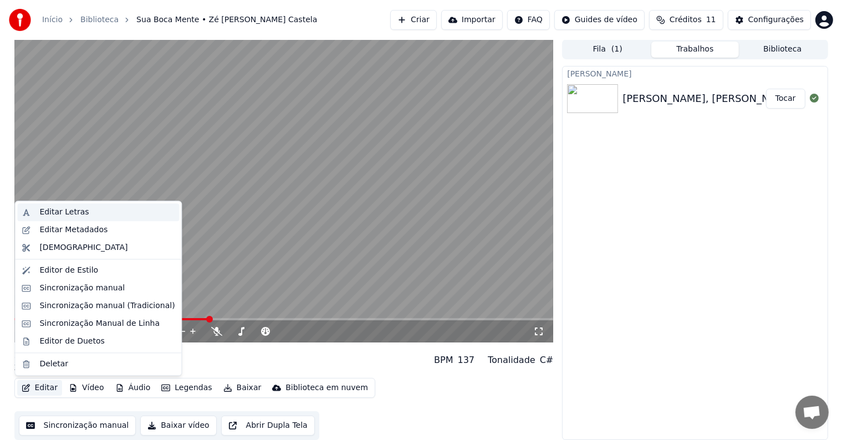
click at [64, 207] on div "Editar Letras" at bounding box center [63, 212] width 49 height 11
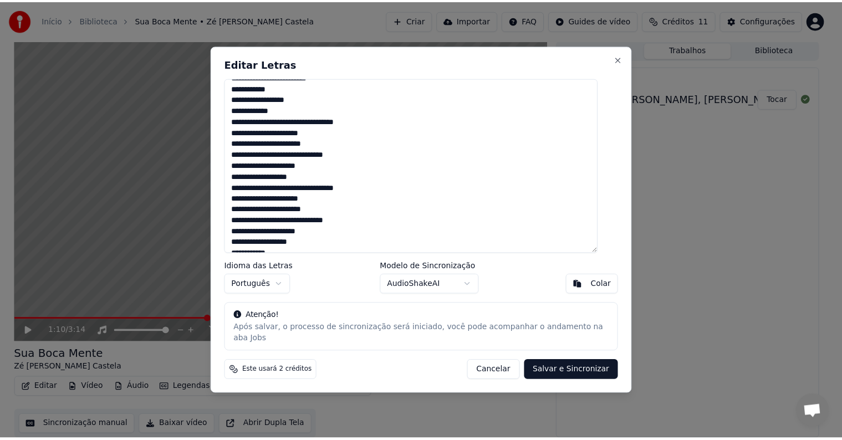
scroll to position [211, 0]
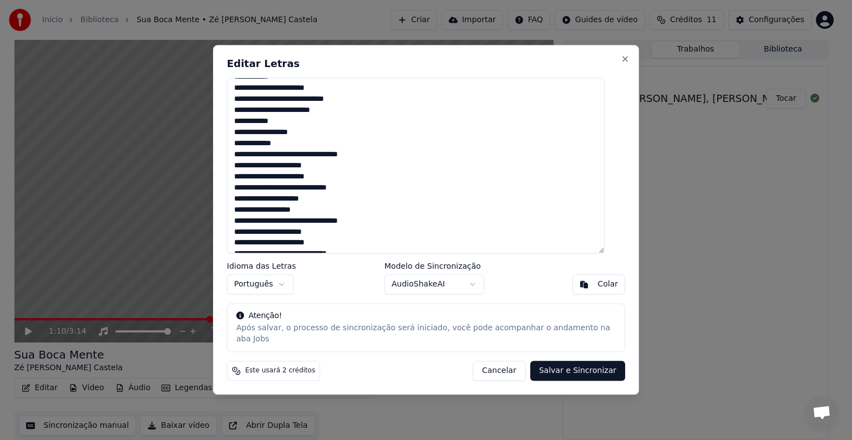
click at [304, 149] on textarea "**********" at bounding box center [416, 166] width 378 height 176
type textarea "**********"
click at [563, 364] on button "Salvar e Sincronizar" at bounding box center [577, 371] width 95 height 20
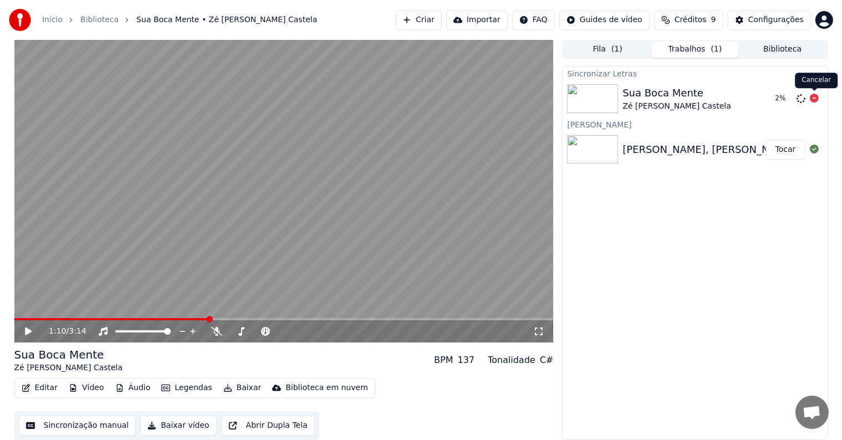
click at [812, 98] on icon at bounding box center [814, 98] width 9 height 9
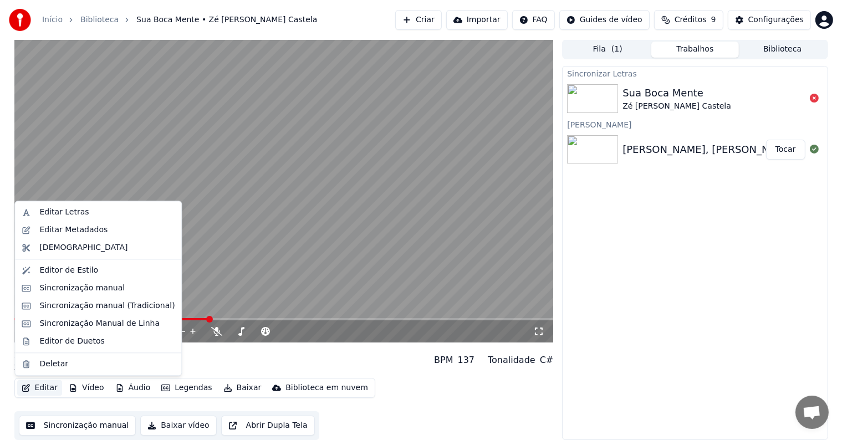
click at [49, 389] on button "Editar" at bounding box center [39, 388] width 45 height 16
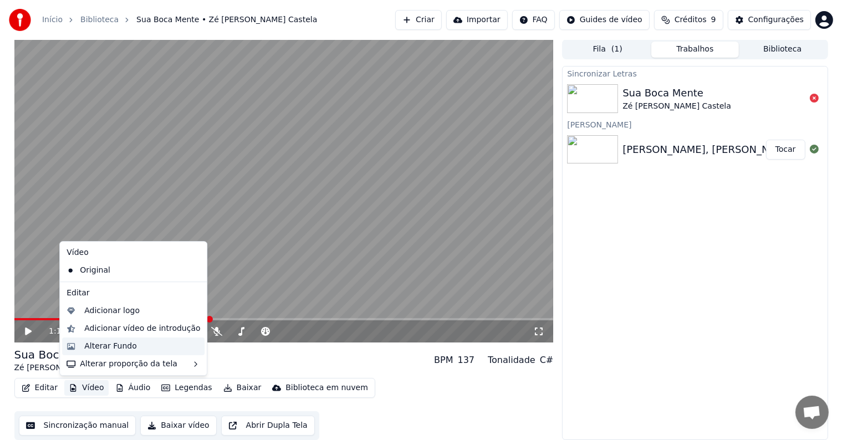
click at [131, 344] on div "Alterar Fundo" at bounding box center [110, 346] width 53 height 11
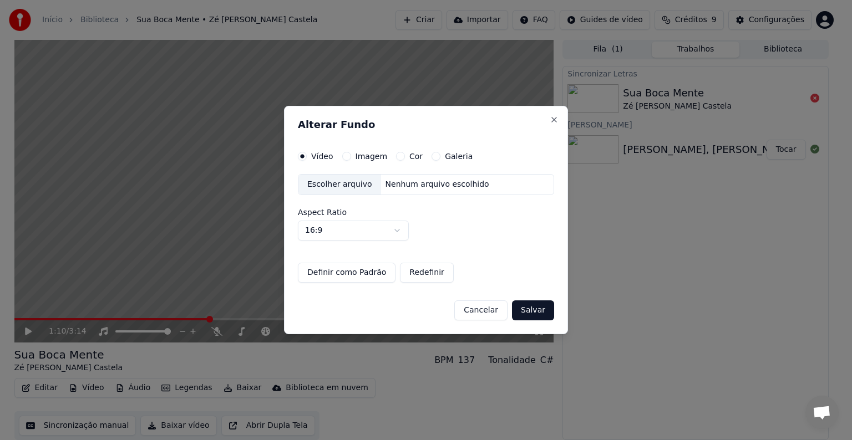
click at [371, 157] on label "Imagem" at bounding box center [371, 156] width 32 height 8
click at [351, 157] on button "Imagem" at bounding box center [346, 156] width 9 height 9
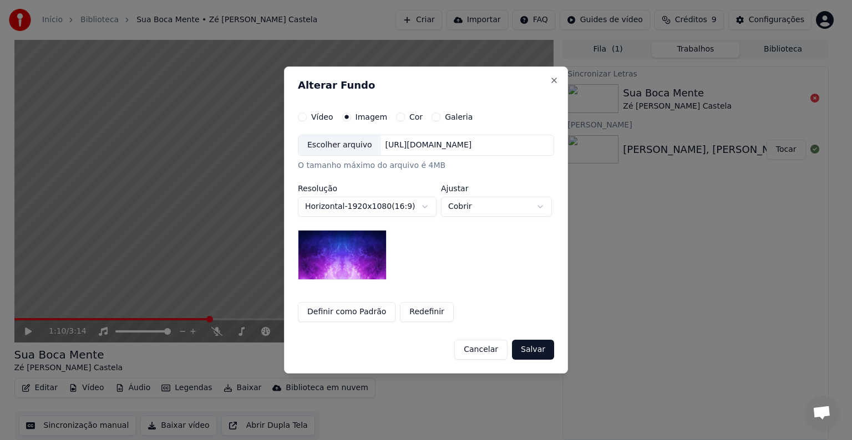
click at [334, 148] on div "Escolher arquivo" at bounding box center [339, 145] width 83 height 20
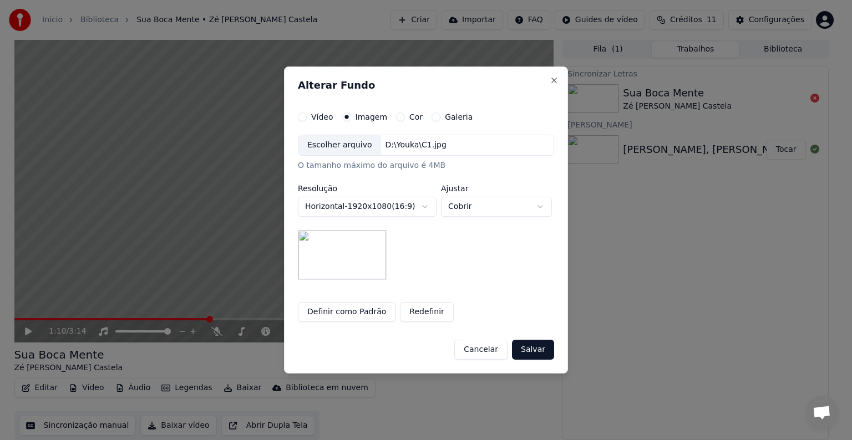
click at [537, 352] on button "Salvar" at bounding box center [533, 350] width 42 height 20
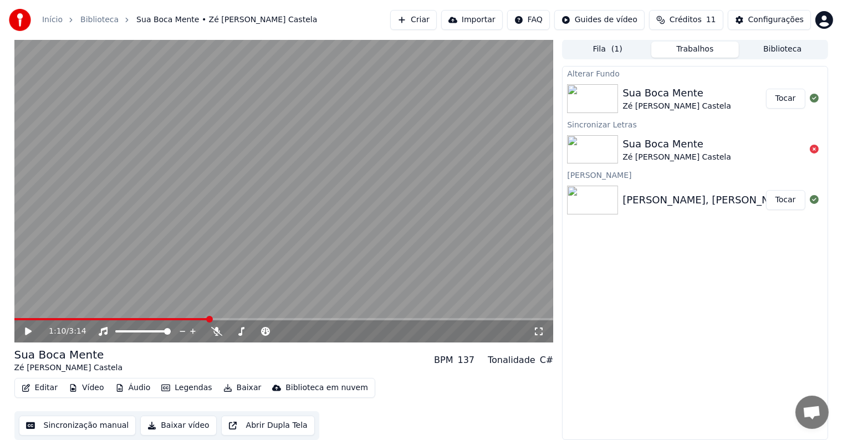
click at [794, 100] on button "Tocar" at bounding box center [785, 99] width 39 height 20
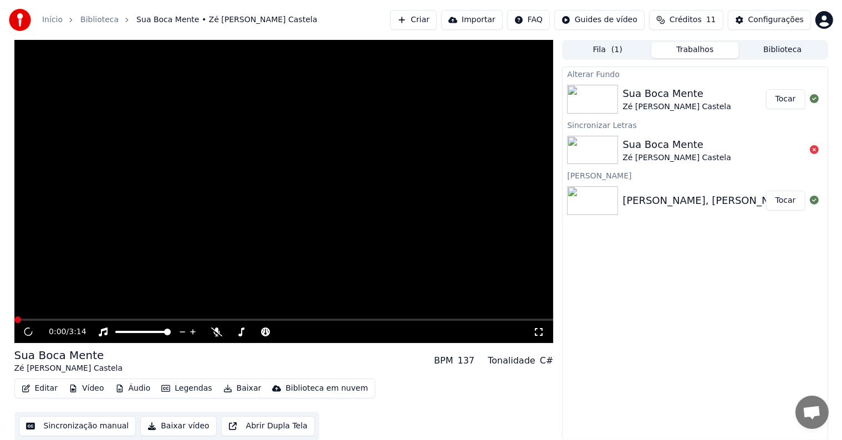
scroll to position [1, 0]
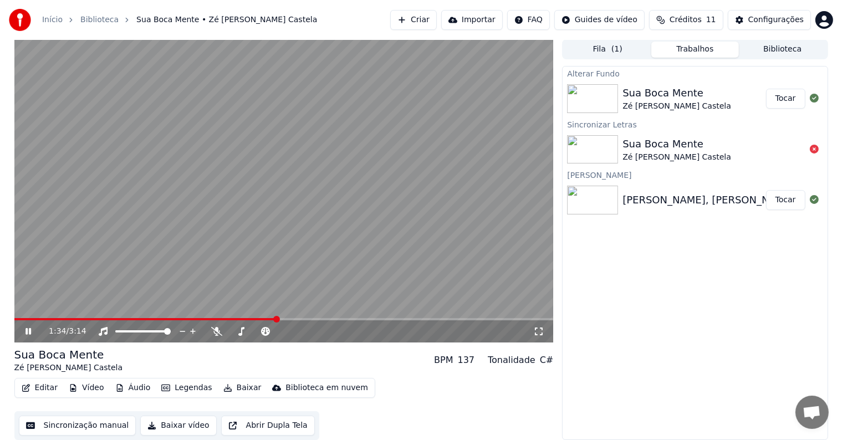
click at [23, 332] on icon at bounding box center [36, 331] width 26 height 9
click at [184, 430] on button "Baixar vídeo" at bounding box center [178, 426] width 76 height 20
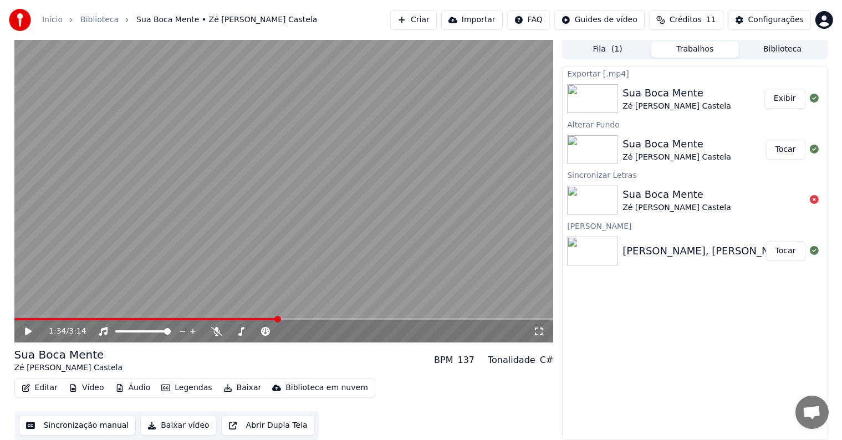
click at [784, 103] on button "Exibir" at bounding box center [785, 99] width 41 height 20
click at [138, 386] on button "Áudio" at bounding box center [133, 388] width 44 height 16
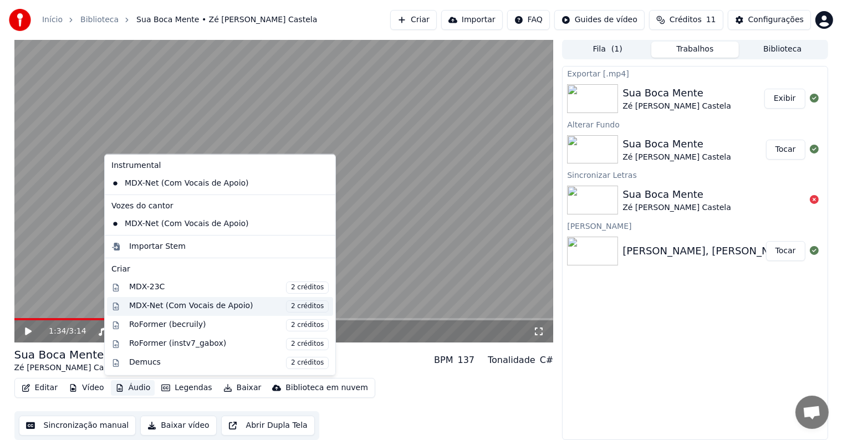
drag, startPoint x: 241, startPoint y: 303, endPoint x: 171, endPoint y: 305, distance: 69.9
click at [171, 305] on div "MDX-Net (Com Vocais de Apoio) 2 créditos" at bounding box center [229, 306] width 200 height 12
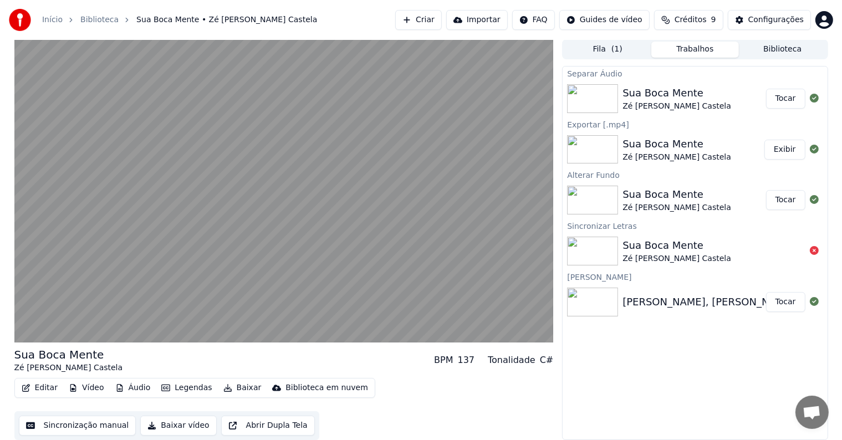
click at [129, 384] on button "Áudio" at bounding box center [133, 388] width 44 height 16
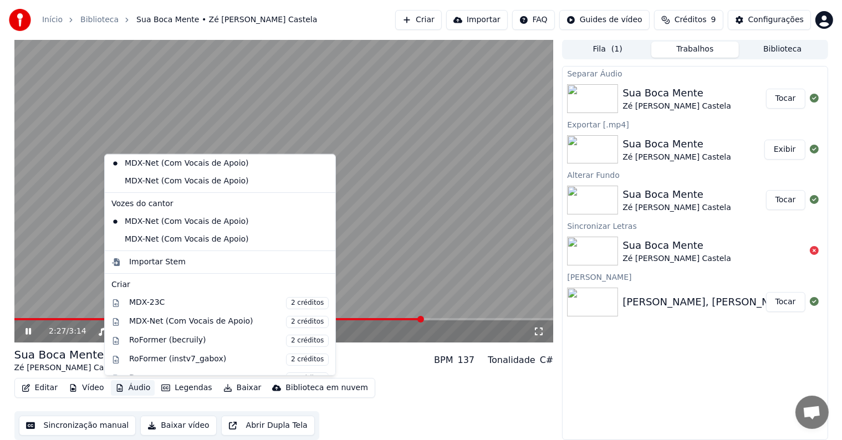
scroll to position [55, 0]
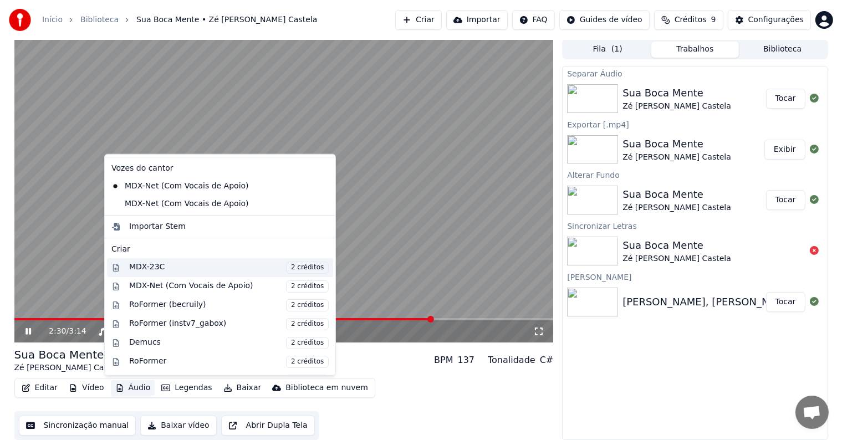
click at [144, 268] on div "MDX-23C 2 créditos" at bounding box center [229, 267] width 200 height 12
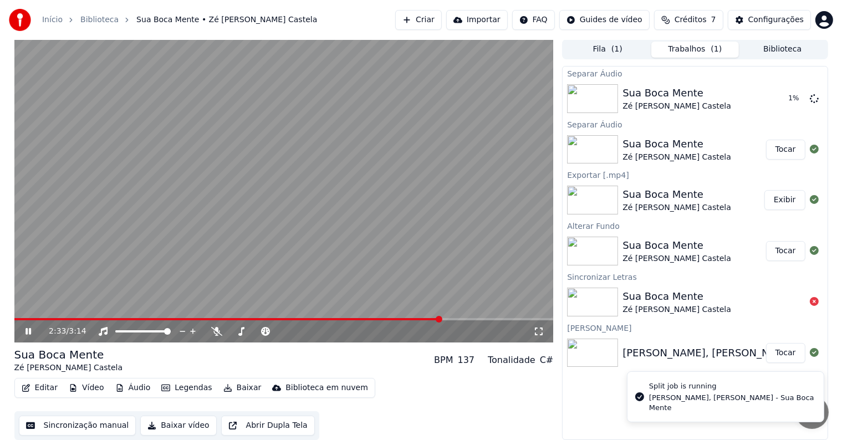
click at [29, 330] on icon at bounding box center [29, 331] width 6 height 7
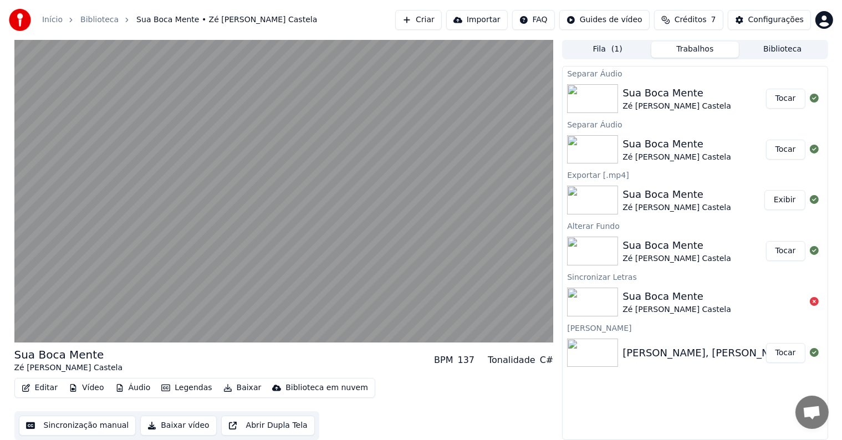
click at [778, 99] on button "Tocar" at bounding box center [785, 99] width 39 height 20
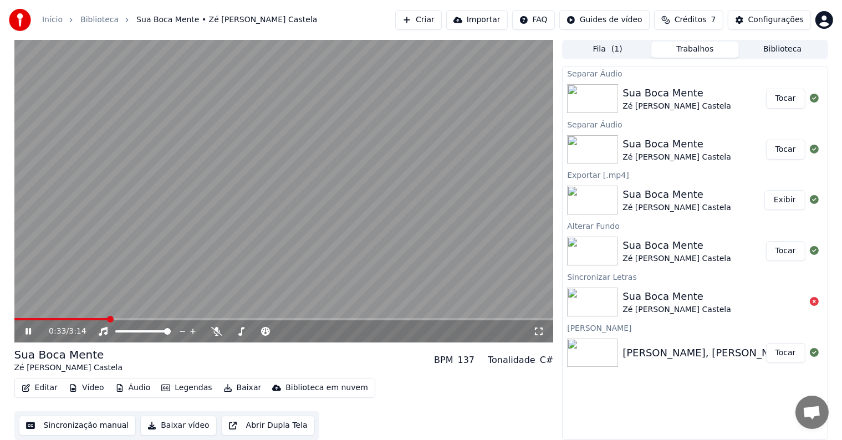
click at [70, 319] on span at bounding box center [61, 319] width 94 height 2
click at [793, 149] on button "Tocar" at bounding box center [785, 150] width 39 height 20
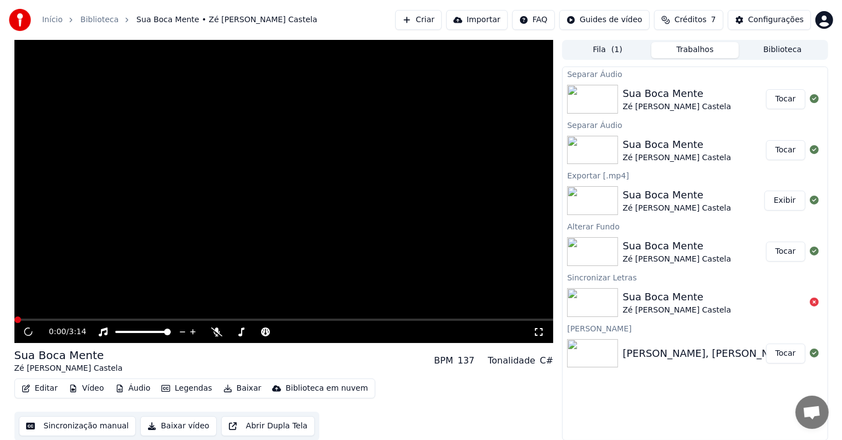
scroll to position [1, 0]
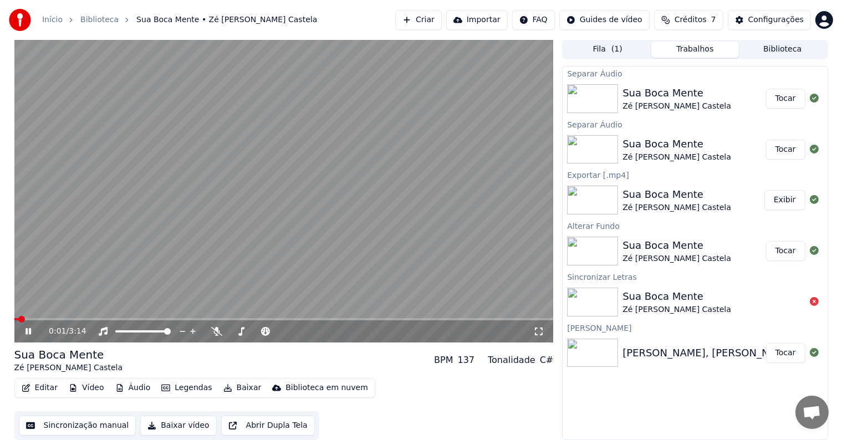
click at [69, 320] on span at bounding box center [283, 319] width 539 height 2
click at [26, 332] on icon at bounding box center [29, 331] width 6 height 7
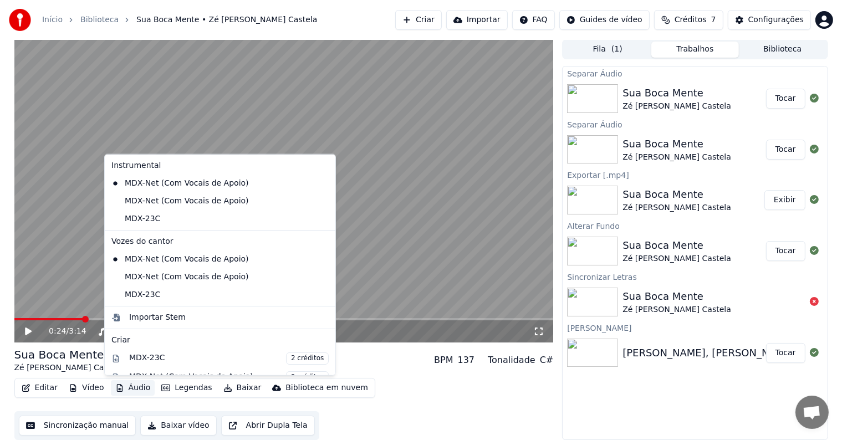
click at [126, 390] on button "Áudio" at bounding box center [133, 388] width 44 height 16
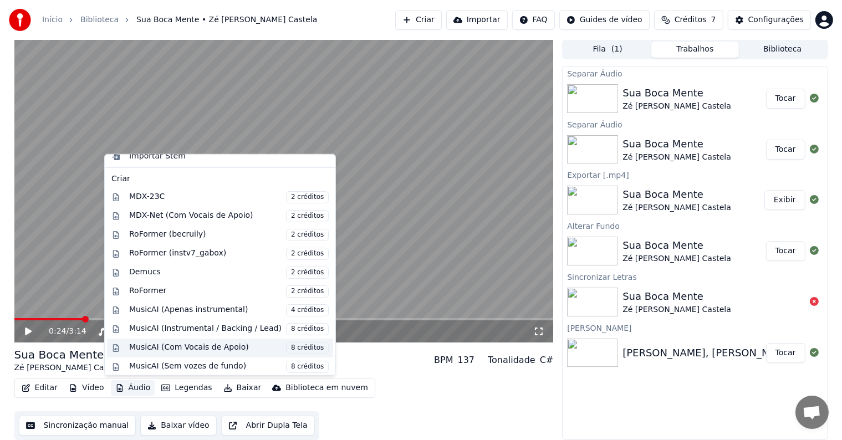
scroll to position [180, 0]
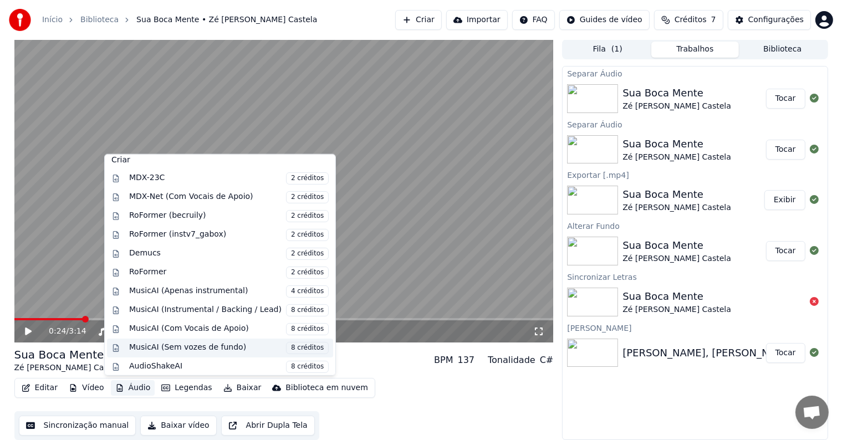
click at [289, 346] on span "8 créditos" at bounding box center [307, 348] width 43 height 12
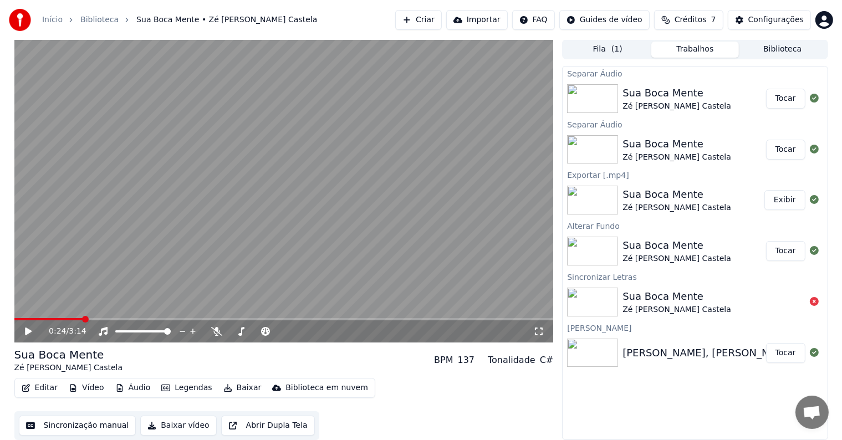
click at [145, 389] on button "Áudio" at bounding box center [133, 388] width 44 height 16
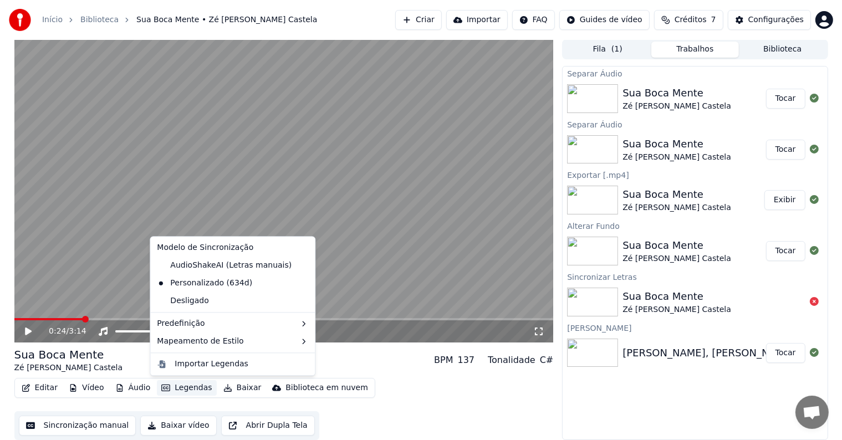
click at [427, 408] on div "Editar Vídeo Áudio Legendas Baixar Biblioteca em nuvem Sincronização manual Bai…" at bounding box center [283, 409] width 539 height 62
click at [191, 386] on button "Legendas" at bounding box center [186, 388] width 59 height 16
click at [370, 367] on div "Sua Boca Mente Zé [PERSON_NAME] Castela BPM 137 Tonalidade C#" at bounding box center [283, 360] width 539 height 27
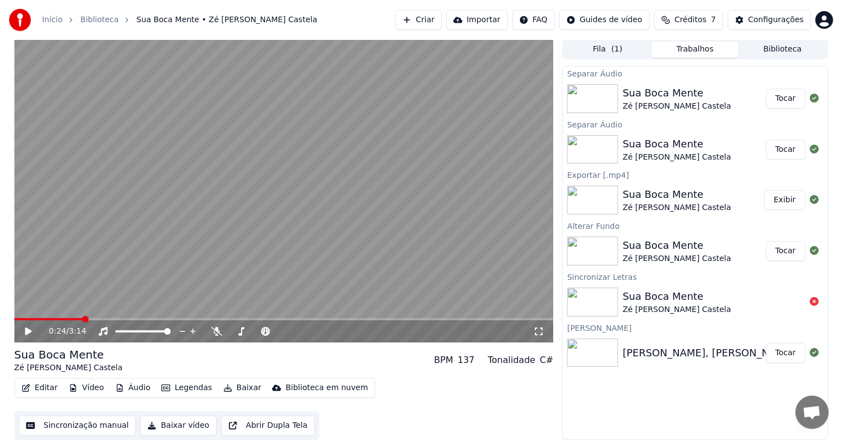
click at [29, 333] on icon at bounding box center [28, 332] width 7 height 8
click at [238, 318] on span at bounding box center [283, 319] width 539 height 2
click at [282, 319] on span at bounding box center [283, 319] width 539 height 2
click at [27, 332] on icon at bounding box center [29, 331] width 6 height 7
click at [27, 332] on icon at bounding box center [28, 332] width 7 height 8
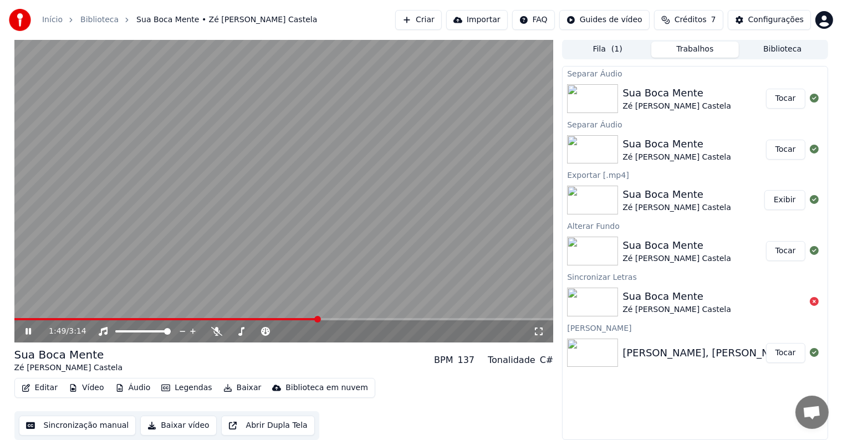
click at [27, 332] on icon at bounding box center [29, 331] width 6 height 7
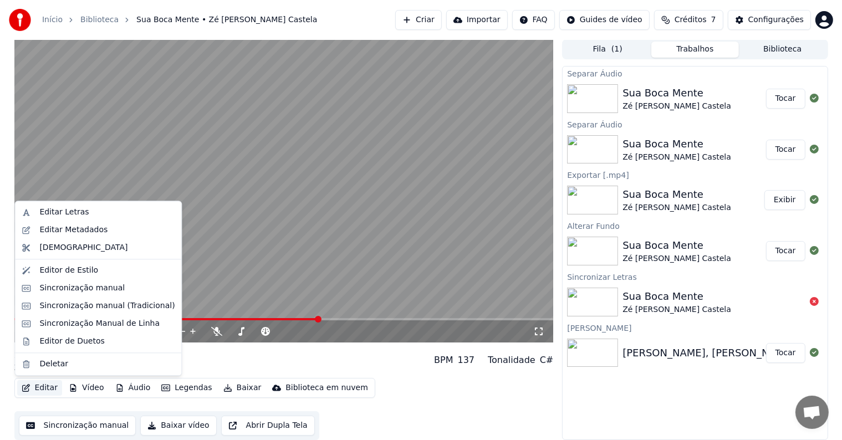
click at [47, 389] on button "Editar" at bounding box center [39, 388] width 45 height 16
click at [70, 212] on div "Editar Letras" at bounding box center [63, 212] width 49 height 11
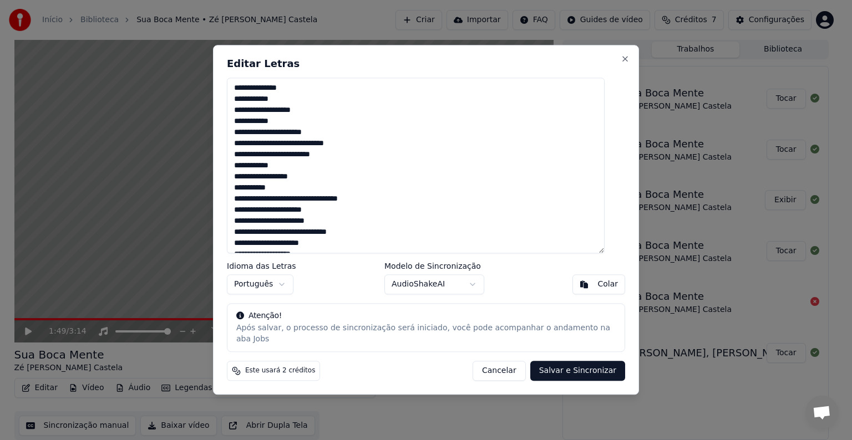
click at [298, 194] on textarea "**********" at bounding box center [416, 166] width 378 height 176
click at [244, 193] on textarea "**********" at bounding box center [416, 166] width 378 height 176
drag, startPoint x: 319, startPoint y: 183, endPoint x: 325, endPoint y: 184, distance: 5.6
click at [325, 184] on textarea "**********" at bounding box center [416, 166] width 378 height 176
type textarea "**********"
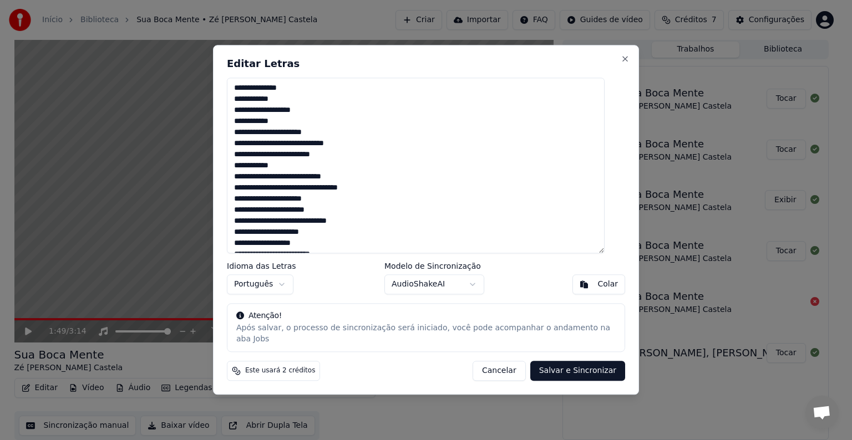
click at [546, 361] on button "Salvar e Sincronizar" at bounding box center [577, 371] width 95 height 20
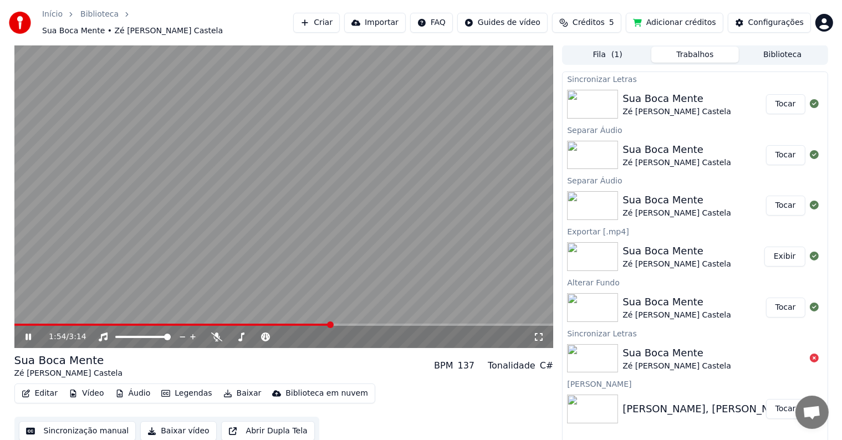
click at [796, 100] on button "Tocar" at bounding box center [785, 104] width 39 height 20
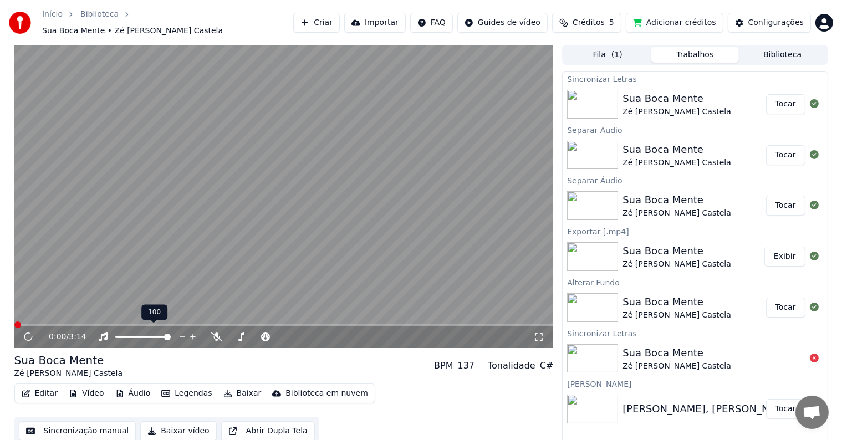
click at [132, 326] on div "0:00 / 3:14" at bounding box center [283, 337] width 539 height 22
click at [122, 324] on span at bounding box center [283, 325] width 539 height 2
click at [148, 324] on span at bounding box center [283, 325] width 539 height 2
click at [179, 317] on video at bounding box center [283, 196] width 539 height 303
click at [27, 333] on icon at bounding box center [28, 337] width 7 height 8
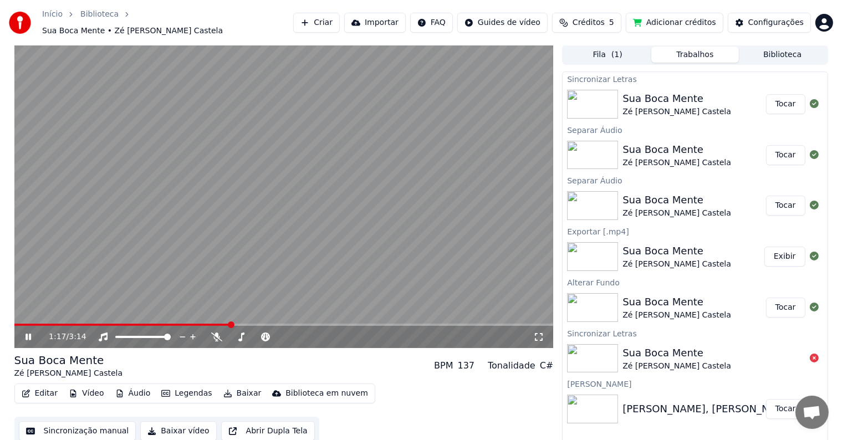
click at [44, 390] on button "Editar" at bounding box center [39, 394] width 45 height 16
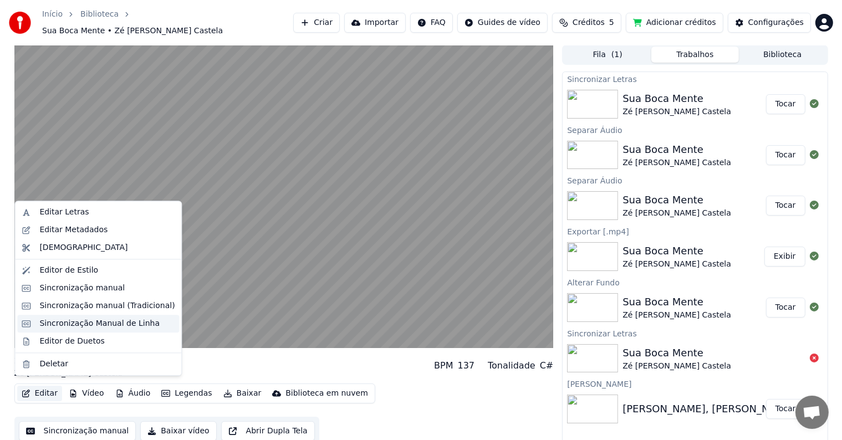
click at [81, 325] on div "Sincronização Manual de Linha" at bounding box center [99, 323] width 120 height 11
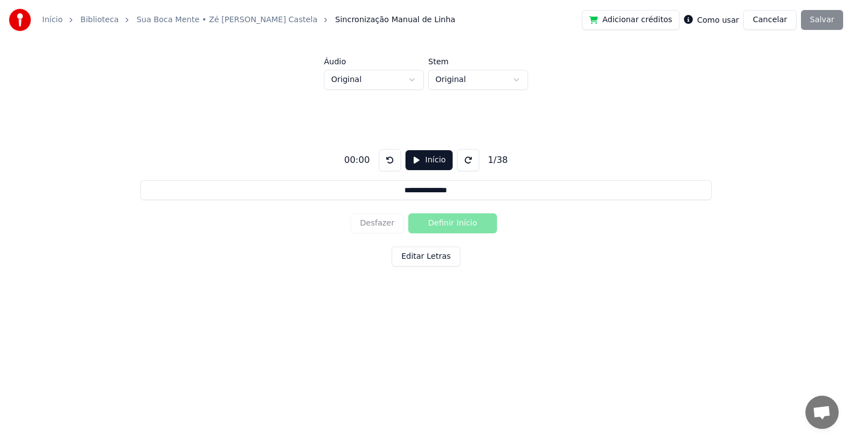
click at [429, 159] on button "Início" at bounding box center [428, 160] width 47 height 20
click at [428, 259] on button "Editar Letras" at bounding box center [425, 257] width 68 height 20
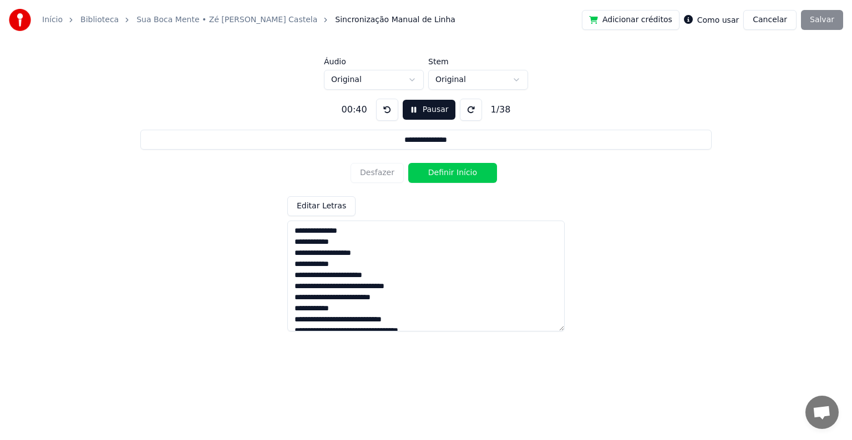
click at [786, 20] on button "Cancelar" at bounding box center [769, 20] width 53 height 20
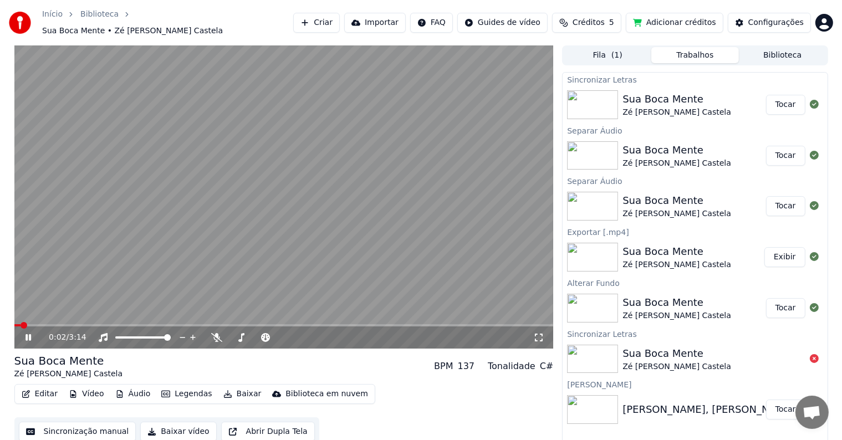
click at [25, 334] on icon at bounding box center [36, 337] width 26 height 9
click at [21, 322] on span at bounding box center [24, 325] width 7 height 7
click at [29, 334] on icon at bounding box center [28, 338] width 7 height 8
click at [28, 333] on icon at bounding box center [36, 337] width 26 height 9
click at [809, 0] on html "Início [GEOGRAPHIC_DATA] • Zé [PERSON_NAME] Castela Criar Importar FAQ Guides d…" at bounding box center [421, 220] width 842 height 440
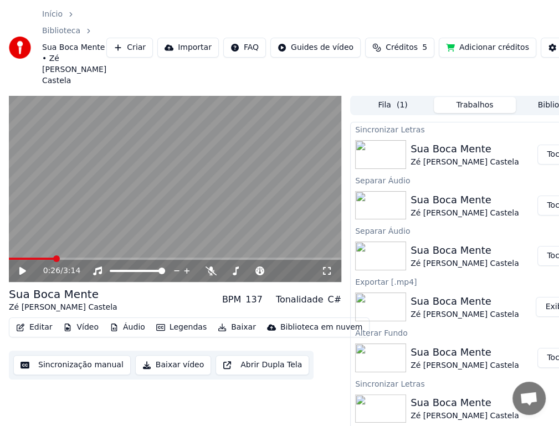
click at [25, 271] on icon at bounding box center [22, 271] width 7 height 8
click at [25, 271] on icon at bounding box center [23, 271] width 6 height 7
click at [27, 268] on icon at bounding box center [31, 271] width 26 height 9
click at [24, 271] on icon at bounding box center [23, 271] width 6 height 7
click at [24, 270] on icon at bounding box center [22, 271] width 7 height 8
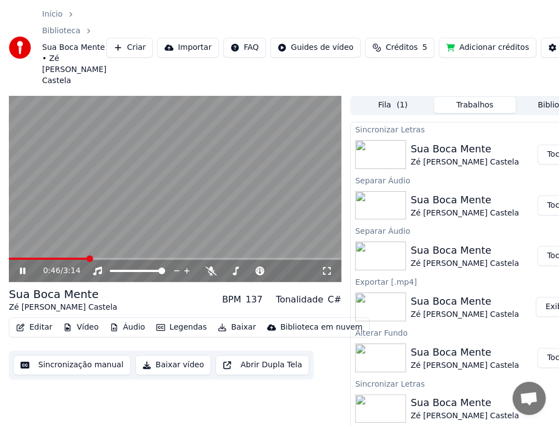
click at [24, 270] on icon at bounding box center [23, 271] width 6 height 7
click at [28, 272] on icon at bounding box center [31, 271] width 26 height 9
click at [18, 271] on icon at bounding box center [31, 271] width 26 height 9
click at [13, 273] on div "0:58 / 3:14" at bounding box center [175, 271] width 324 height 11
click at [17, 274] on div "0:58 / 3:14" at bounding box center [175, 271] width 324 height 11
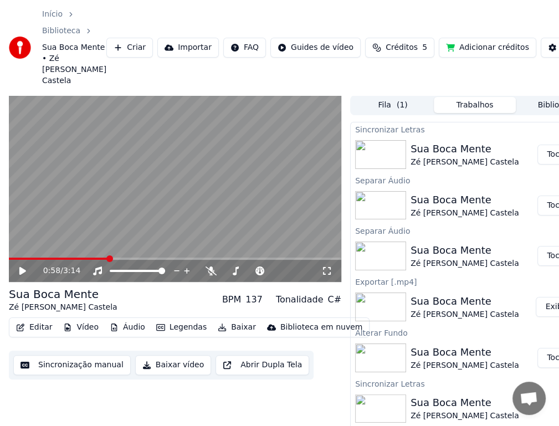
click at [22, 273] on icon at bounding box center [22, 271] width 7 height 8
click at [22, 272] on icon at bounding box center [31, 271] width 26 height 9
click at [18, 273] on icon at bounding box center [31, 271] width 26 height 9
click at [24, 269] on icon at bounding box center [23, 271] width 6 height 7
click at [29, 272] on icon at bounding box center [31, 271] width 26 height 9
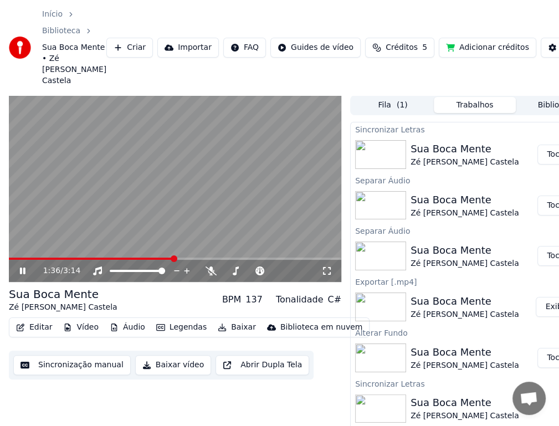
click at [19, 271] on icon at bounding box center [31, 271] width 26 height 9
click at [19, 271] on icon at bounding box center [22, 271] width 7 height 8
click at [19, 271] on icon at bounding box center [31, 271] width 26 height 9
click at [18, 268] on icon at bounding box center [31, 271] width 26 height 9
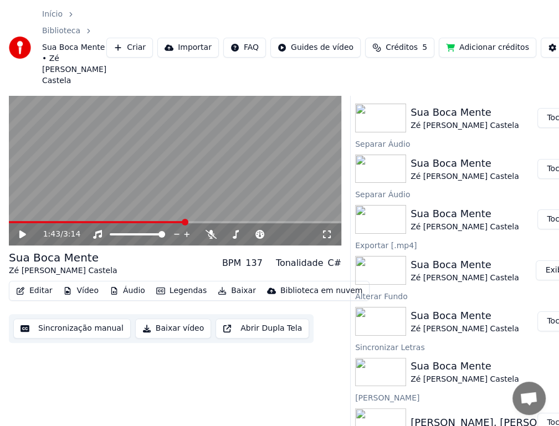
scroll to position [55, 0]
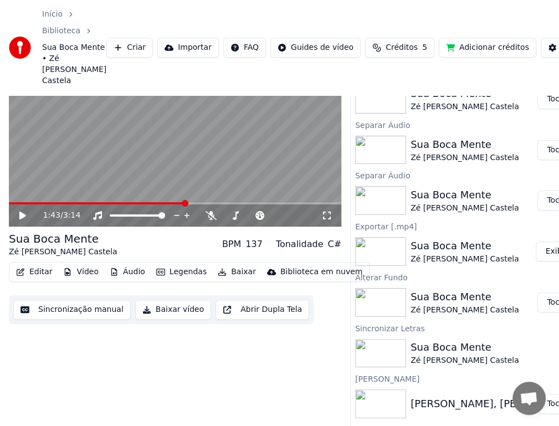
click at [22, 222] on div "1:43 / 3:14" at bounding box center [175, 216] width 333 height 22
click at [20, 216] on icon at bounding box center [22, 216] width 7 height 8
click at [20, 216] on icon at bounding box center [23, 215] width 6 height 7
click at [19, 214] on icon at bounding box center [31, 215] width 26 height 9
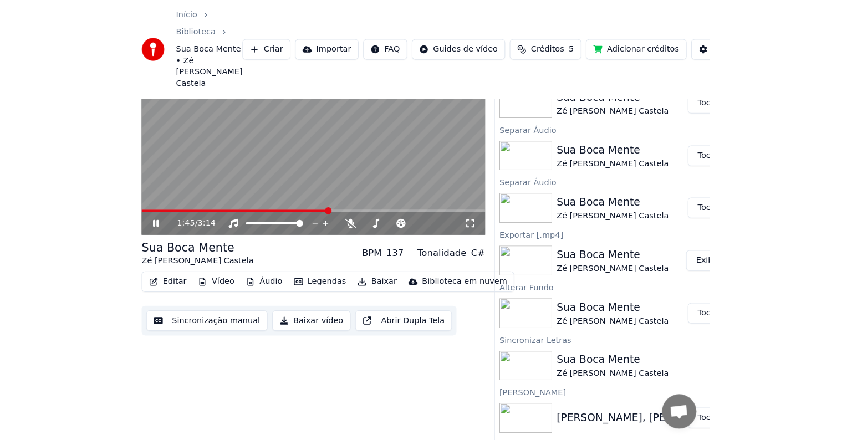
scroll to position [0, 0]
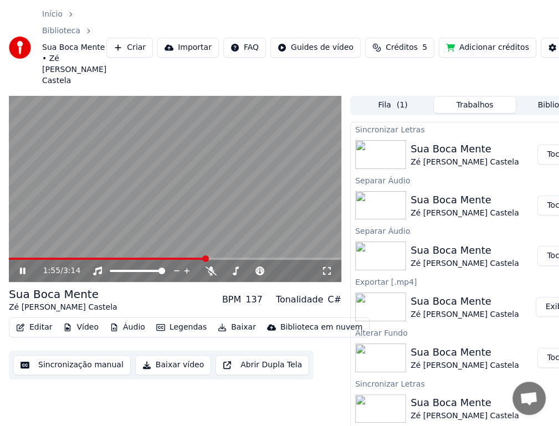
click at [20, 272] on icon at bounding box center [23, 271] width 6 height 7
click at [20, 272] on icon at bounding box center [22, 271] width 7 height 8
click at [20, 272] on icon at bounding box center [23, 271] width 6 height 7
click at [20, 272] on icon at bounding box center [22, 271] width 7 height 8
click at [20, 272] on icon at bounding box center [23, 271] width 6 height 7
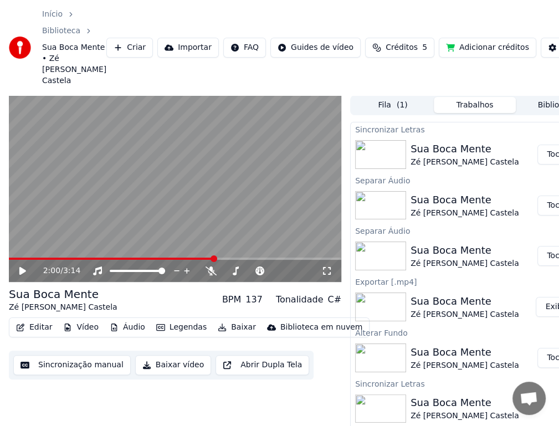
click at [21, 269] on icon at bounding box center [22, 271] width 7 height 8
click at [20, 271] on icon at bounding box center [23, 271] width 6 height 7
click at [22, 275] on div "2:16 / 3:14" at bounding box center [175, 271] width 324 height 11
click at [23, 268] on icon at bounding box center [22, 271] width 7 height 8
click at [22, 273] on icon at bounding box center [23, 271] width 6 height 7
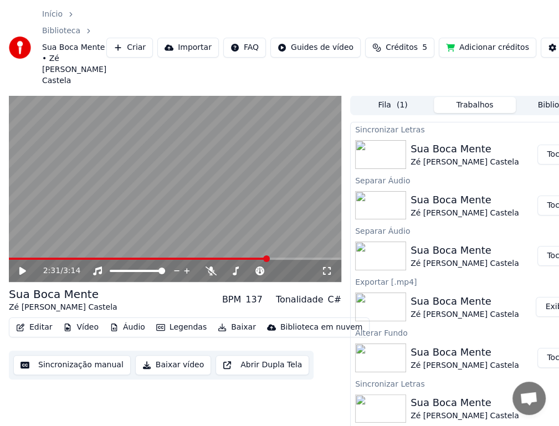
click at [24, 271] on icon at bounding box center [22, 271] width 7 height 8
click at [22, 267] on icon at bounding box center [31, 271] width 26 height 9
drag, startPoint x: 23, startPoint y: 272, endPoint x: 564, endPoint y: 280, distance: 541.2
click at [23, 272] on icon at bounding box center [22, 271] width 7 height 8
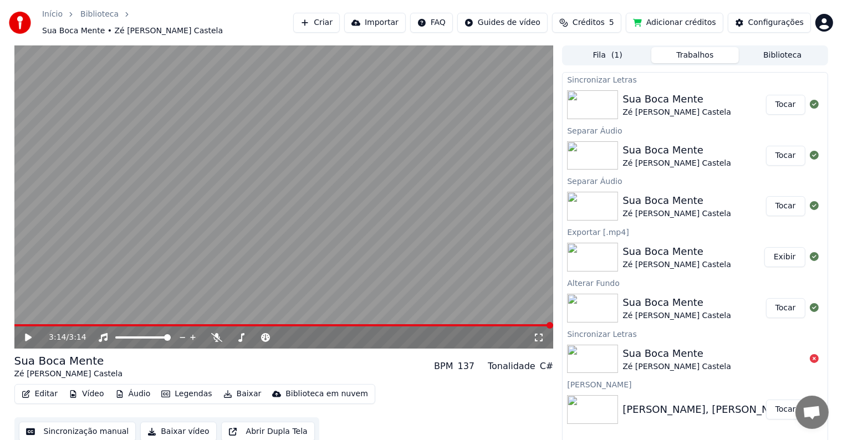
click at [335, 23] on button "Criar" at bounding box center [316, 23] width 47 height 20
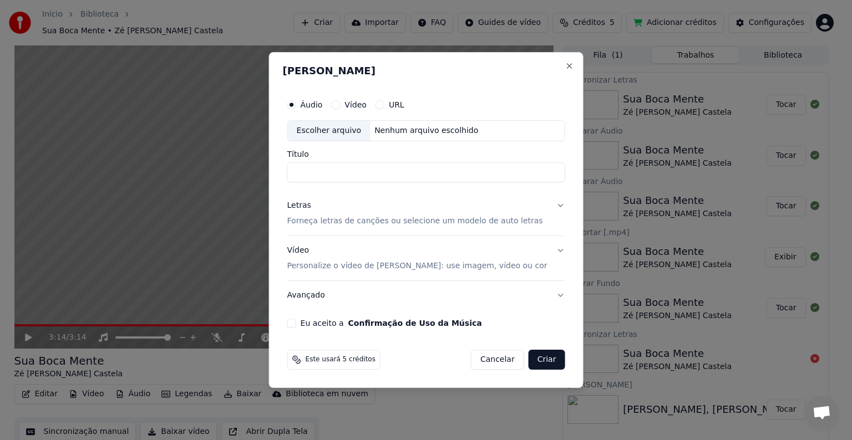
click at [355, 130] on div "Escolher arquivo" at bounding box center [329, 131] width 83 height 20
type input "**********"
drag, startPoint x: 339, startPoint y: 221, endPoint x: 346, endPoint y: 232, distance: 12.5
click at [339, 221] on p "Forneça letras de canções ou selecione um modelo de auto letras" at bounding box center [415, 221] width 256 height 11
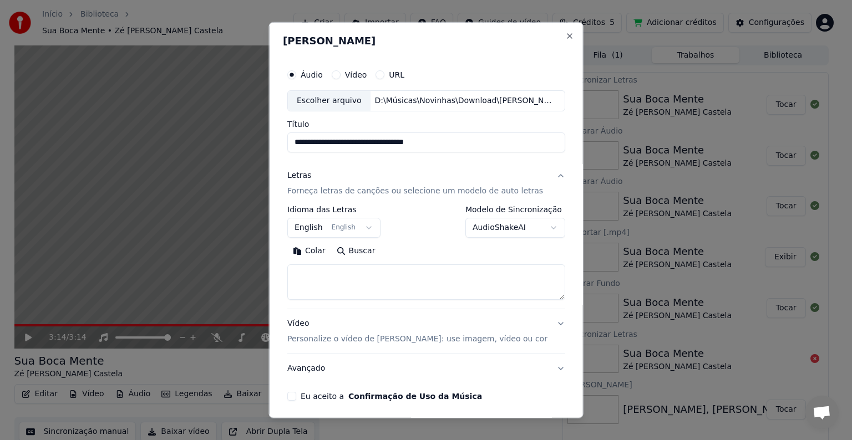
click at [316, 233] on button "English English" at bounding box center [333, 228] width 93 height 20
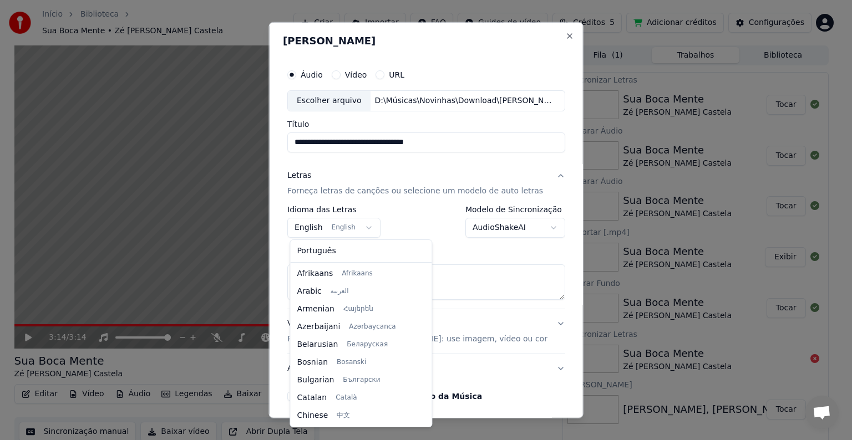
scroll to position [89, 0]
select select "**"
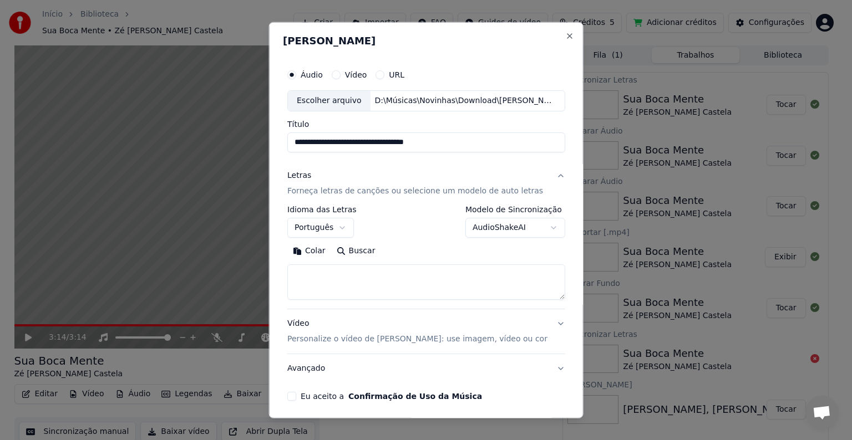
click at [335, 268] on textarea at bounding box center [426, 281] width 278 height 35
paste textarea "**********"
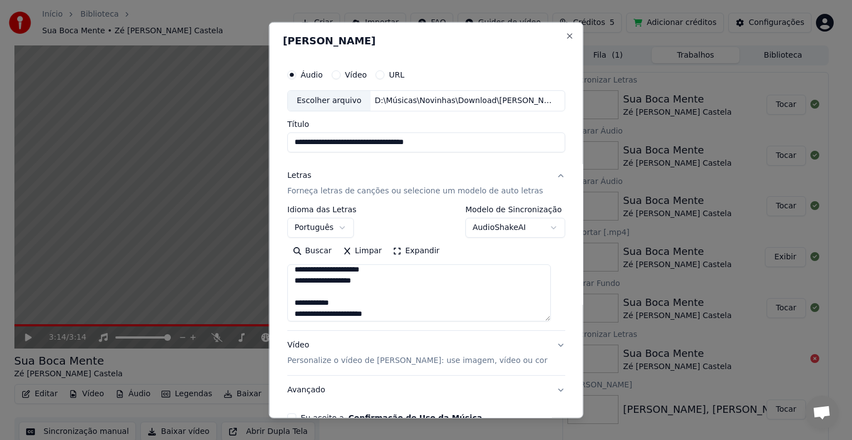
drag, startPoint x: 548, startPoint y: 297, endPoint x: 573, endPoint y: 286, distance: 27.8
click at [550, 322] on textarea "**********" at bounding box center [418, 292] width 263 height 57
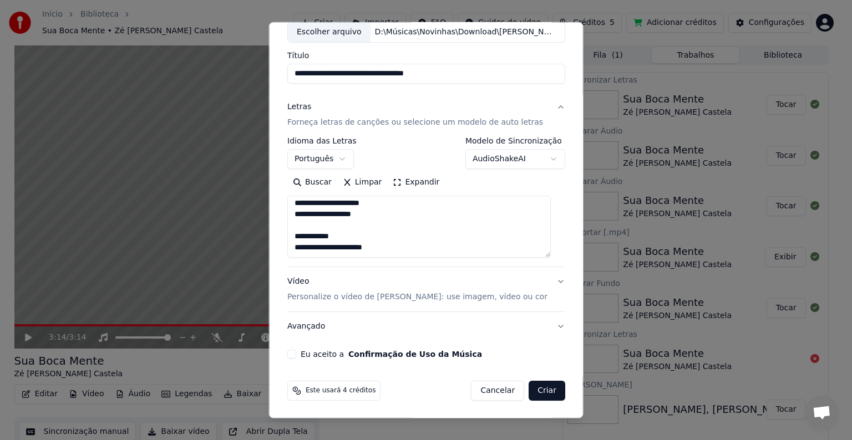
type textarea "**********"
click at [366, 295] on p "Personalize o vídeo de [PERSON_NAME]: use imagem, vídeo ou cor" at bounding box center [417, 297] width 260 height 11
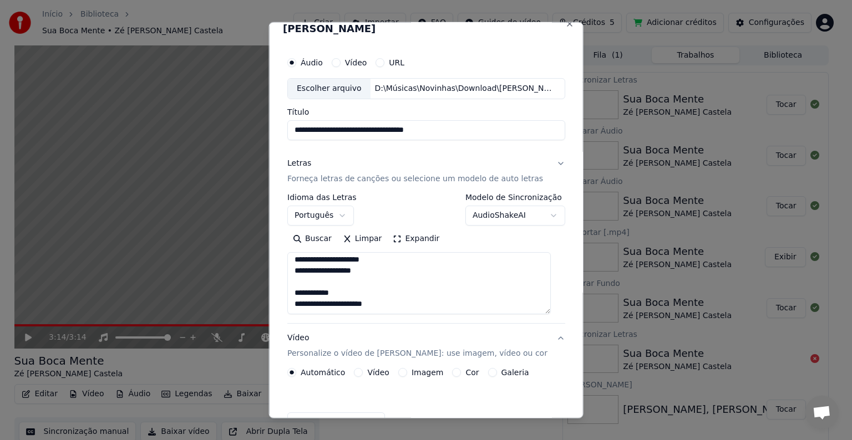
scroll to position [12, 0]
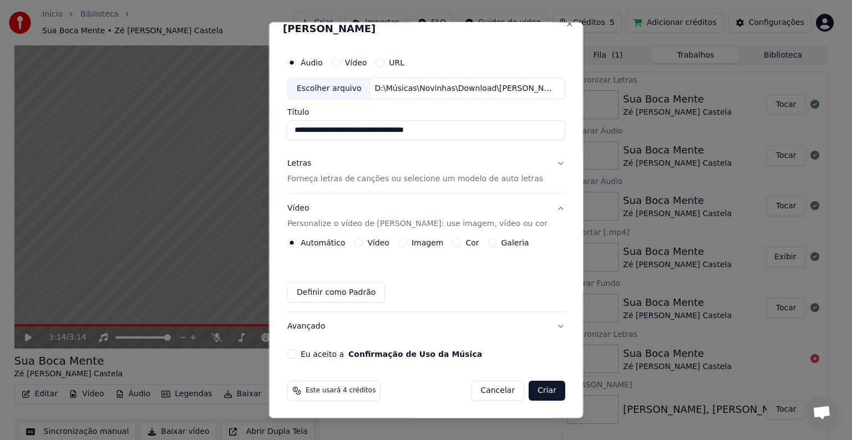
click at [415, 242] on label "Imagem" at bounding box center [427, 243] width 32 height 8
click at [406, 242] on button "Imagem" at bounding box center [402, 242] width 9 height 9
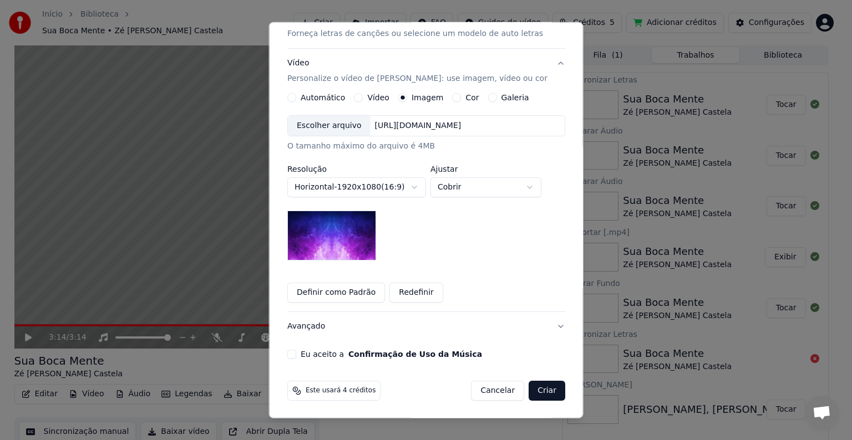
scroll to position [102, 0]
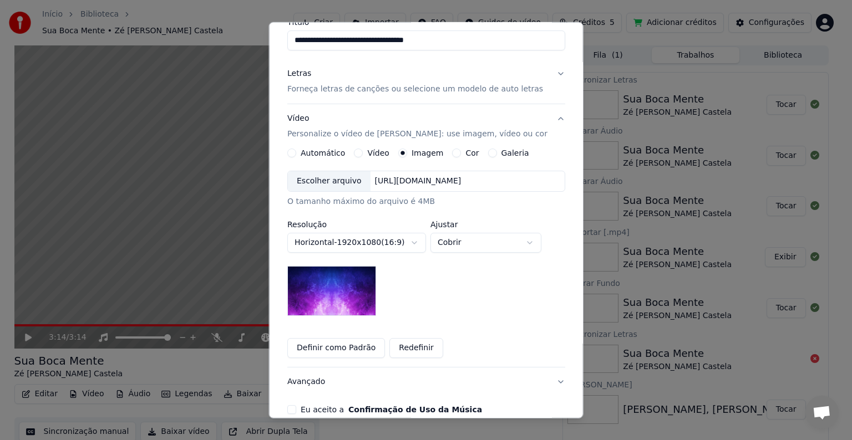
click at [501, 151] on label "Galeria" at bounding box center [515, 153] width 28 height 8
click at [496, 151] on button "Galeria" at bounding box center [491, 153] width 9 height 9
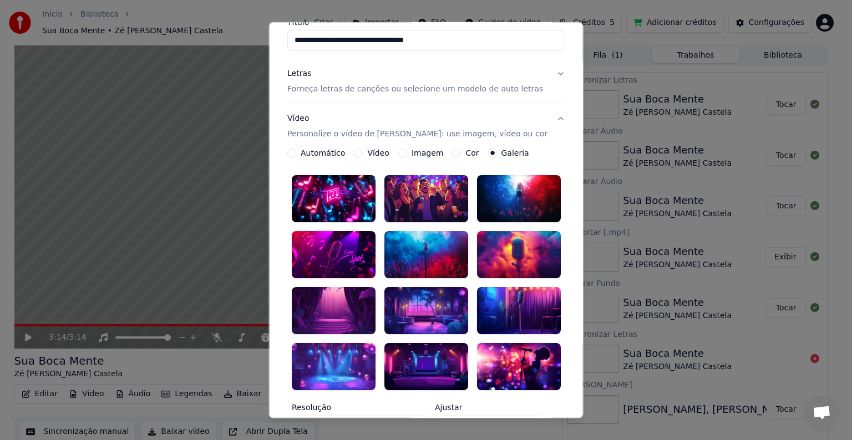
click at [427, 185] on div at bounding box center [426, 198] width 84 height 47
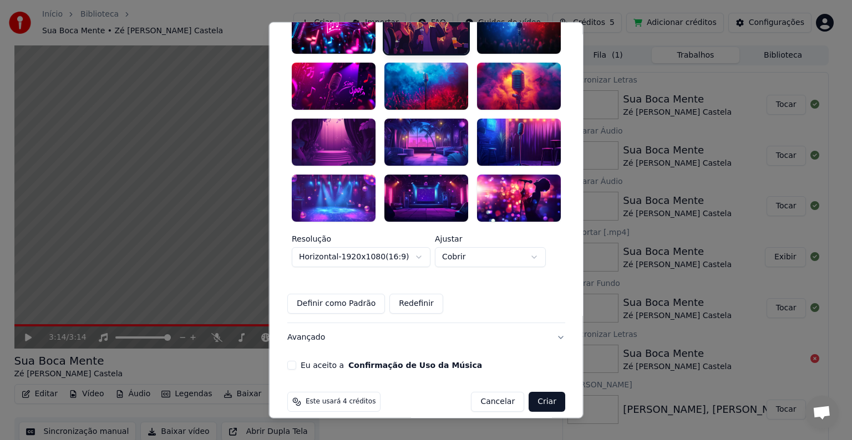
drag, startPoint x: 295, startPoint y: 351, endPoint x: 306, endPoint y: 335, distance: 19.5
click at [294, 360] on button "Eu aceito a Confirmação de Uso da Música" at bounding box center [291, 364] width 9 height 9
click at [309, 328] on button "Avançado" at bounding box center [426, 337] width 278 height 29
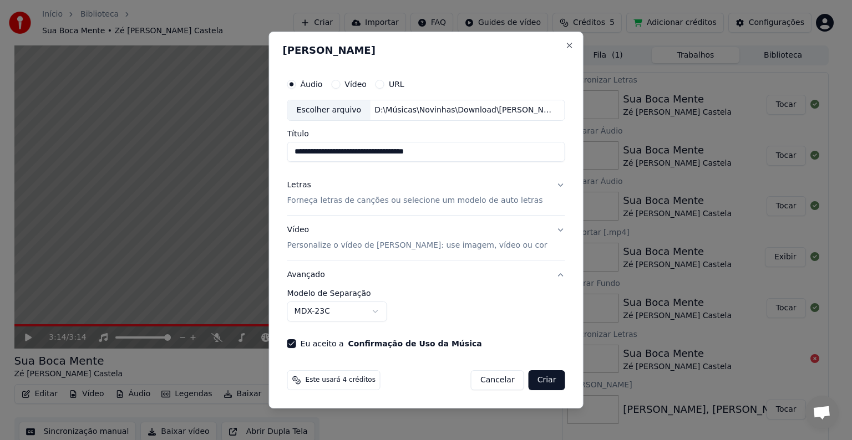
scroll to position [0, 0]
click at [358, 310] on body "**********" at bounding box center [421, 220] width 842 height 440
click at [405, 201] on p "Forneça letras de canções ou selecione um modelo de auto letras" at bounding box center [415, 200] width 256 height 11
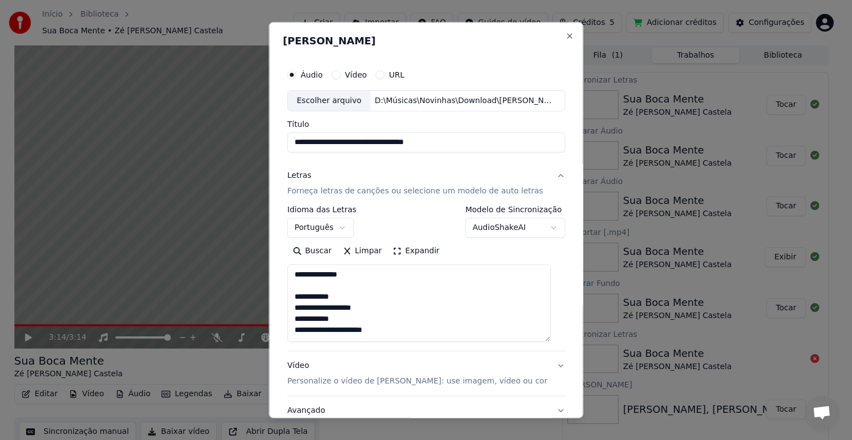
drag, startPoint x: 548, startPoint y: 298, endPoint x: 549, endPoint y: 340, distance: 42.7
click at [549, 340] on textarea "**********" at bounding box center [418, 303] width 263 height 78
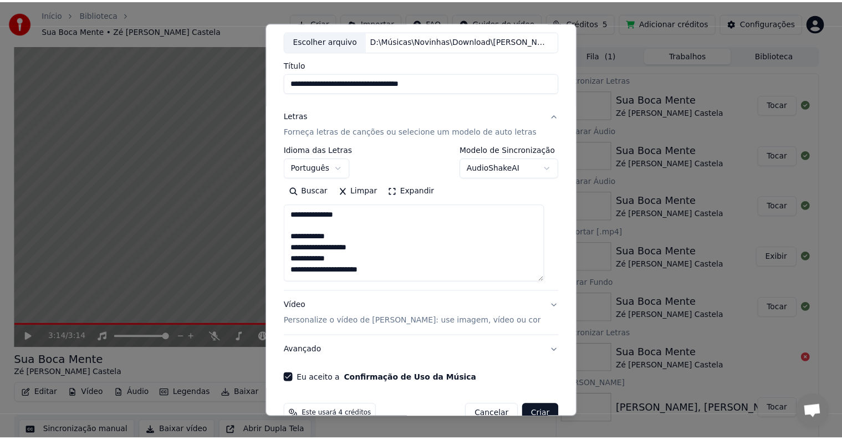
scroll to position [84, 0]
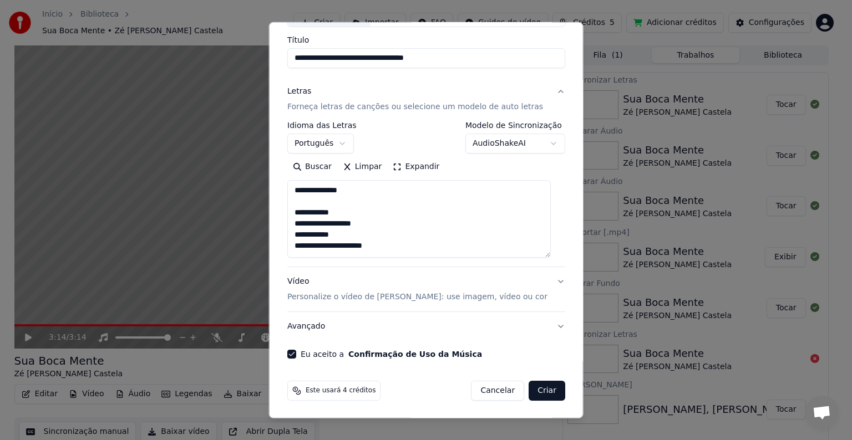
click at [534, 388] on button "Criar" at bounding box center [546, 391] width 37 height 20
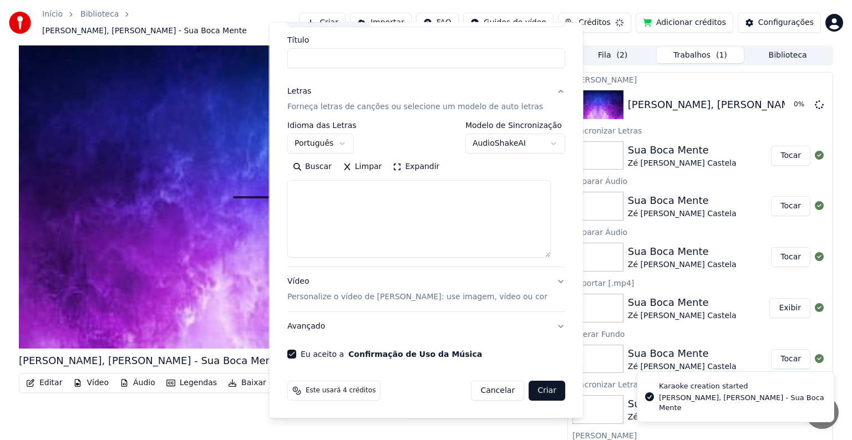
select select
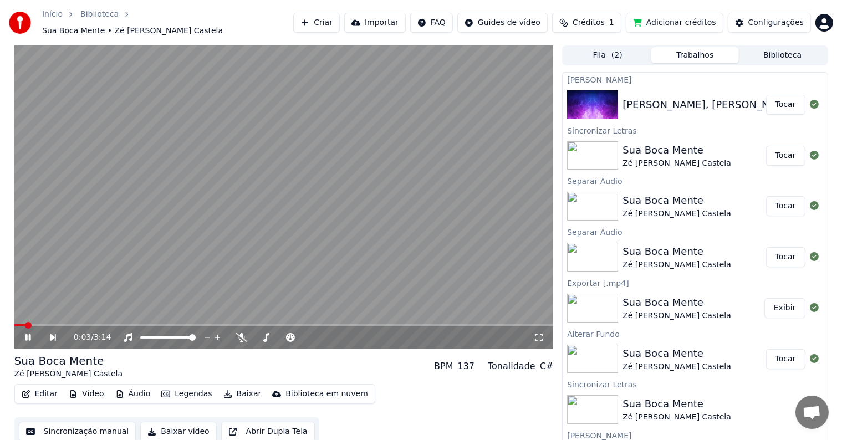
click at [29, 334] on icon at bounding box center [28, 337] width 6 height 7
click at [774, 96] on button "Tocar" at bounding box center [785, 105] width 39 height 20
click at [25, 333] on icon at bounding box center [36, 337] width 26 height 9
click at [774, 105] on button "Tocar" at bounding box center [785, 105] width 39 height 20
click at [96, 324] on span at bounding box center [283, 325] width 539 height 2
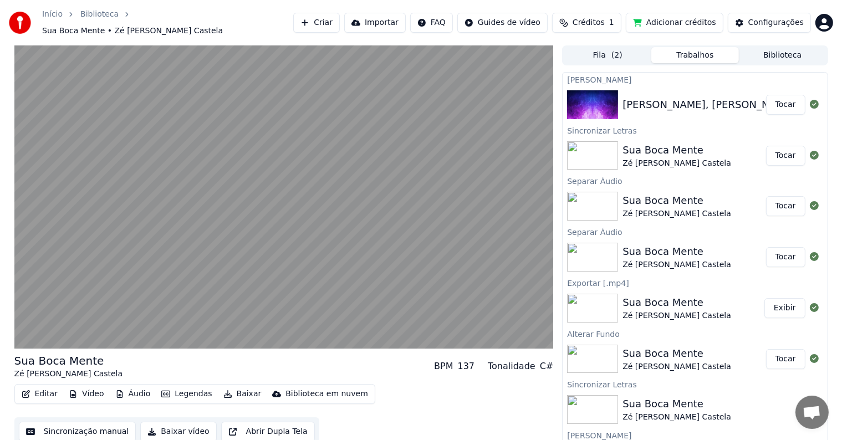
click at [609, 51] on button "Fila ( 2 )" at bounding box center [608, 55] width 88 height 16
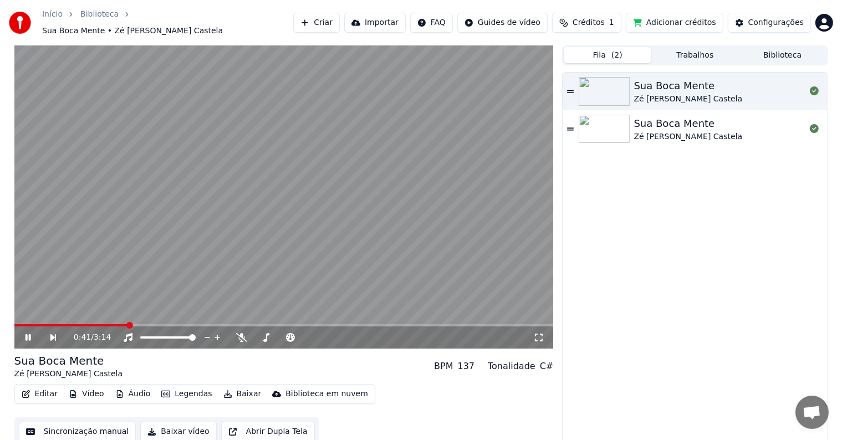
click at [674, 84] on div "Sua Boca Mente" at bounding box center [688, 86] width 109 height 16
click at [742, 88] on div "Sua Boca Mente Zé [PERSON_NAME] Castela" at bounding box center [719, 91] width 171 height 27
click at [54, 324] on span at bounding box center [283, 325] width 539 height 2
click at [100, 324] on span at bounding box center [283, 325] width 539 height 2
drag, startPoint x: 133, startPoint y: 322, endPoint x: 141, endPoint y: 320, distance: 8.1
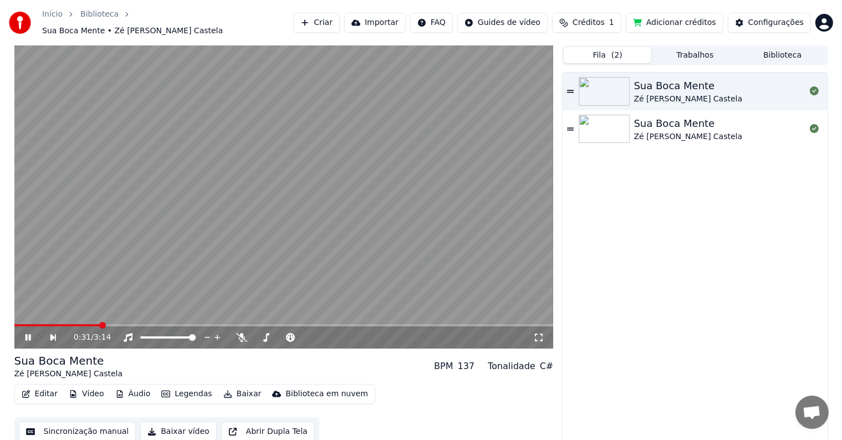
click at [133, 327] on div "0:31 / 3:14" at bounding box center [283, 338] width 539 height 22
click at [141, 324] on span at bounding box center [283, 325] width 539 height 2
click at [832, 17] on html "Início [GEOGRAPHIC_DATA] • Zé [PERSON_NAME] Castela Criar Importar FAQ Guides d…" at bounding box center [421, 220] width 842 height 440
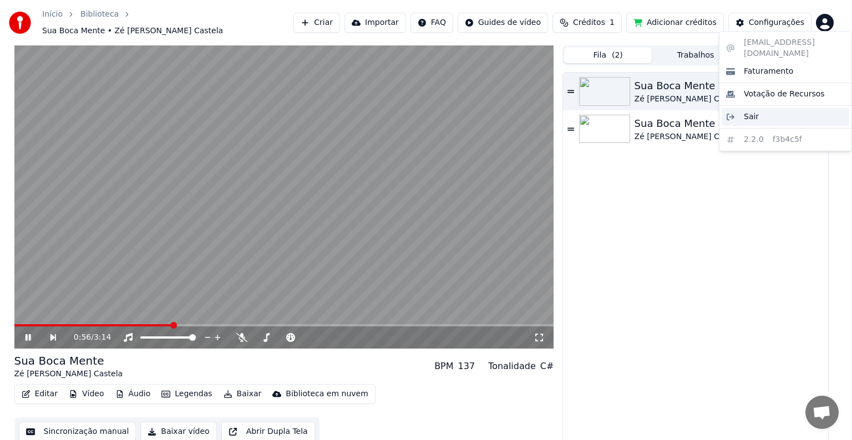
click at [763, 108] on div "Sair" at bounding box center [785, 117] width 128 height 18
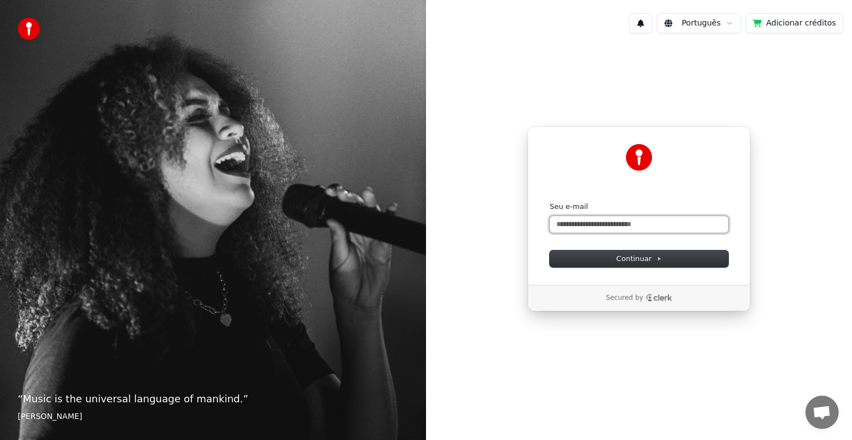
click at [587, 226] on input "Seu e-mail" at bounding box center [638, 224] width 179 height 17
paste input "**********"
click at [549, 202] on button "submit" at bounding box center [549, 202] width 0 height 0
type input "**********"
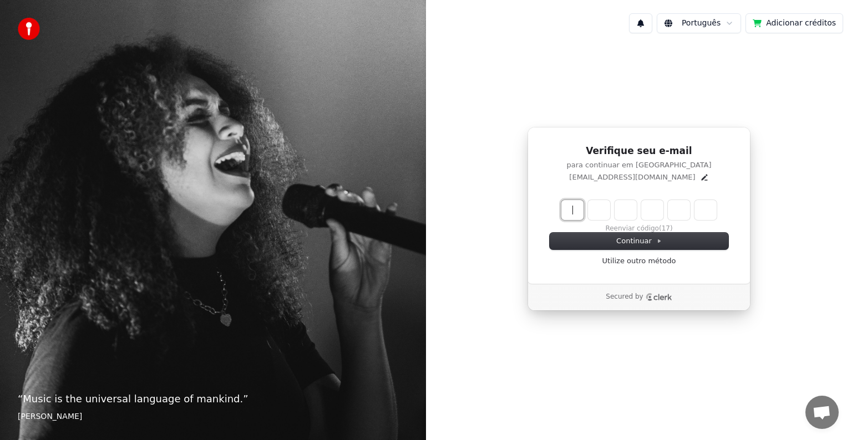
paste input "******"
type input "******"
